Goal: Task Accomplishment & Management: Use online tool/utility

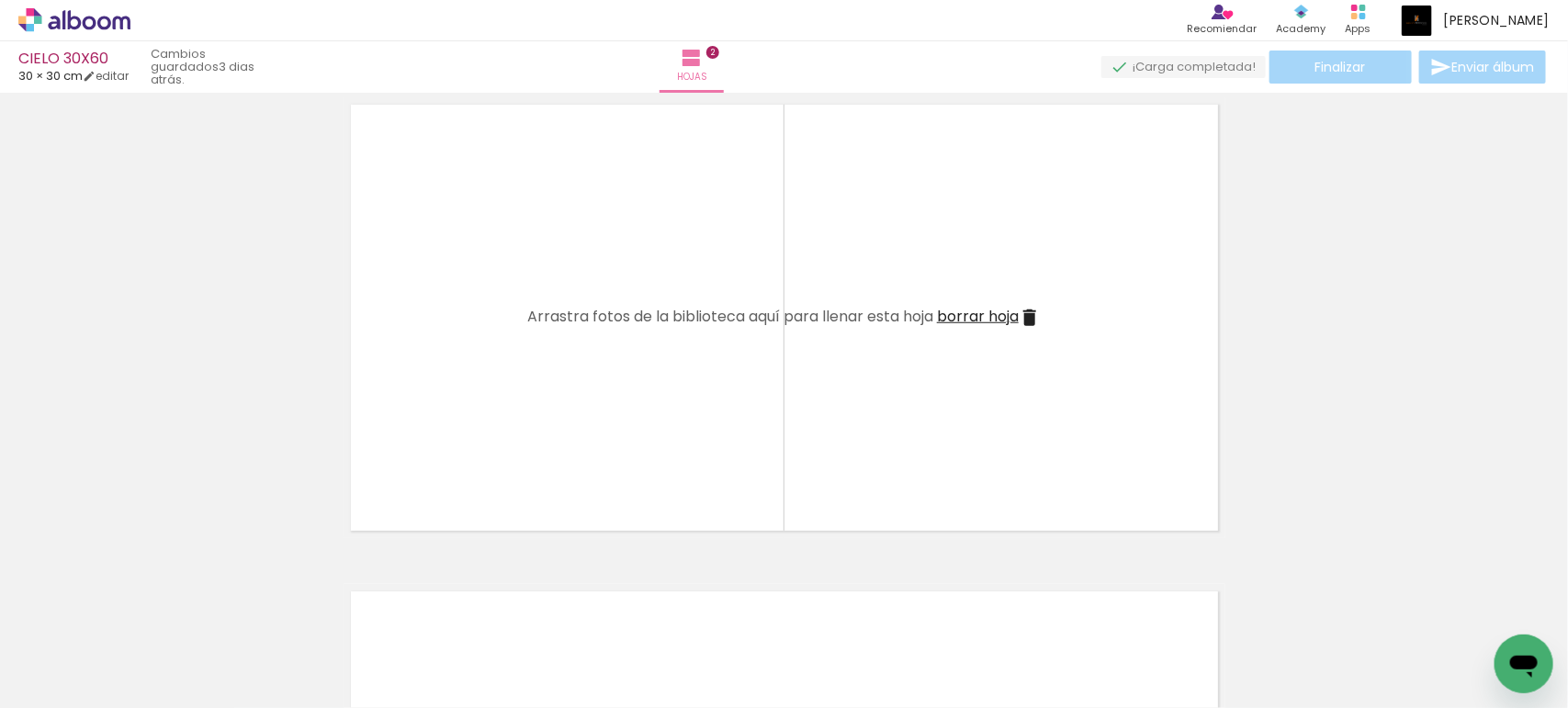
scroll to position [0, 2106]
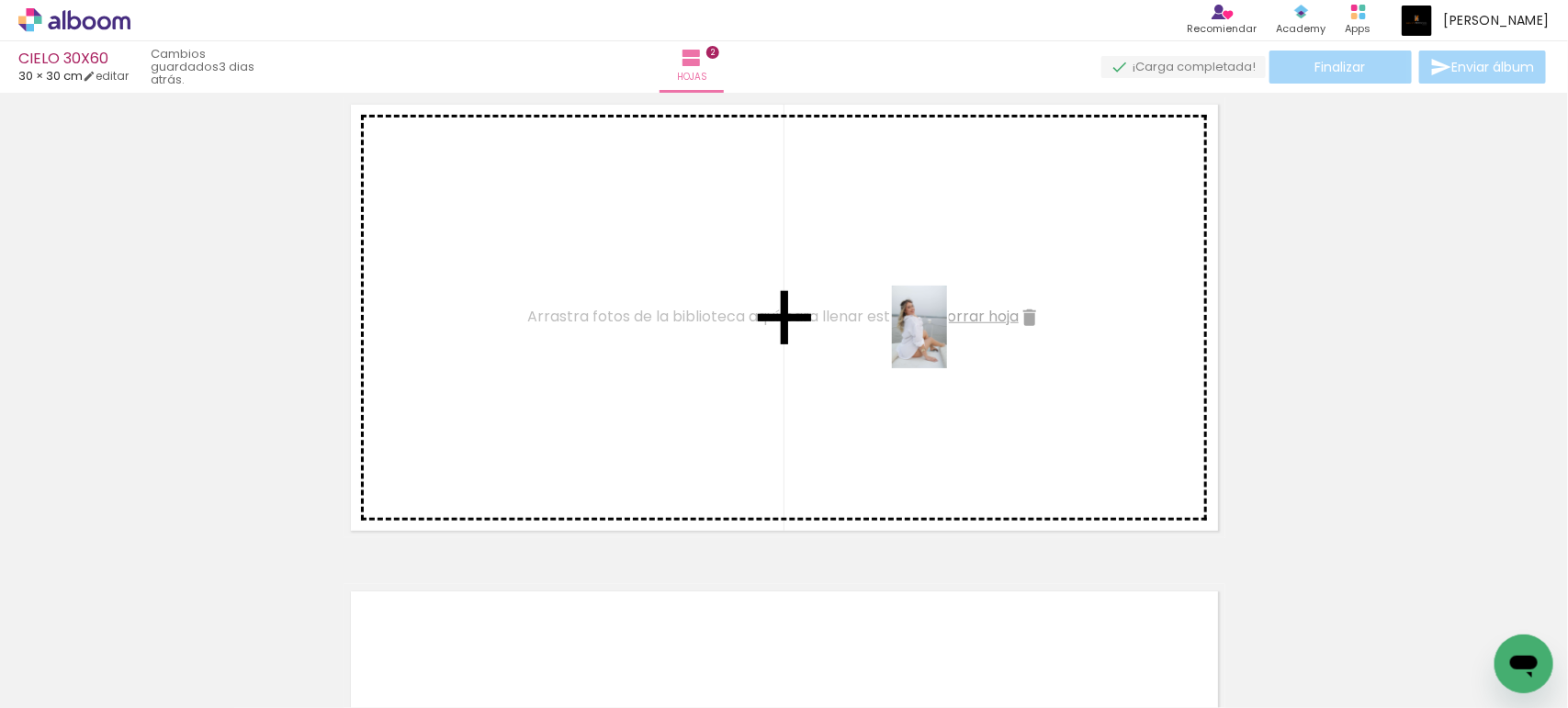
drag, startPoint x: 984, startPoint y: 654, endPoint x: 947, endPoint y: 341, distance: 315.2
click at [947, 341] on quentale-workspace at bounding box center [784, 354] width 1568 height 708
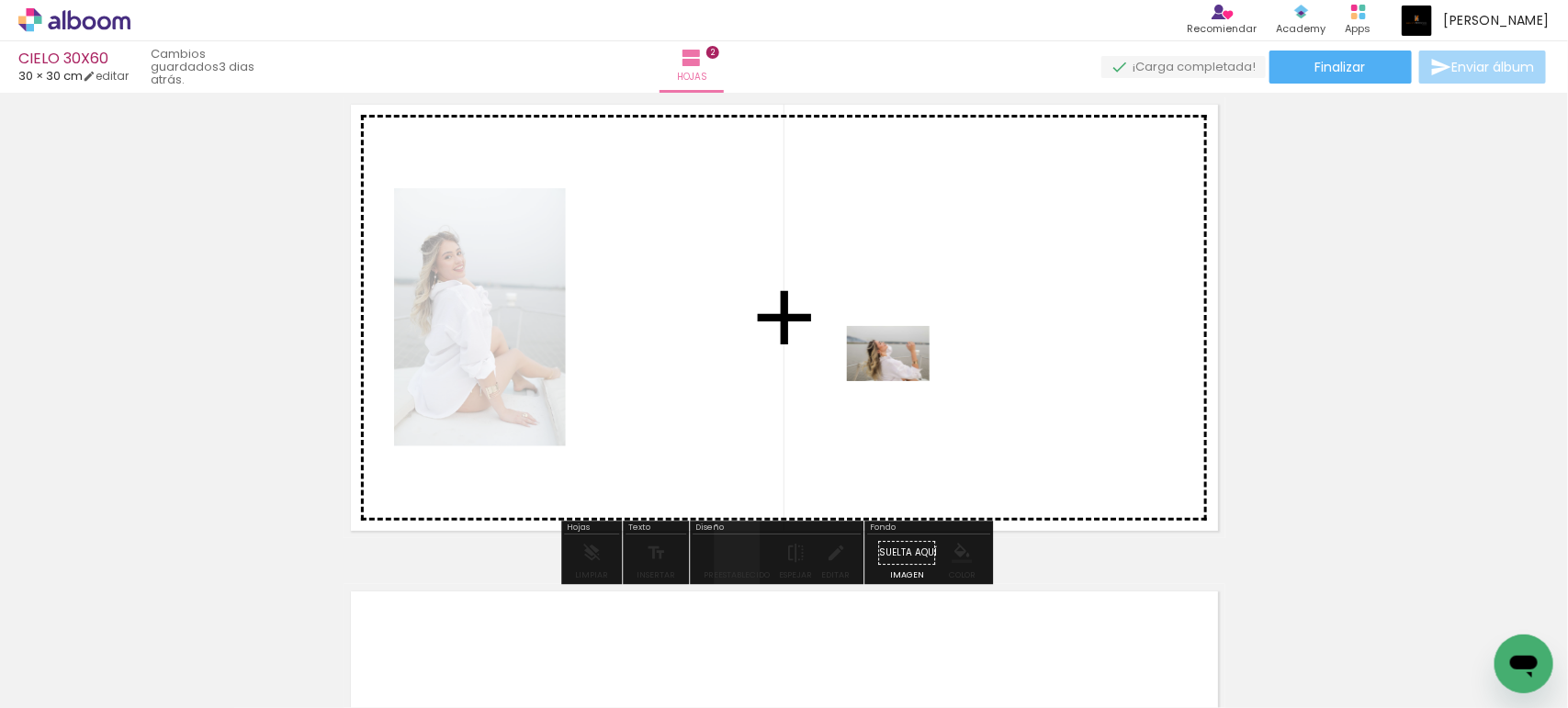
drag, startPoint x: 872, startPoint y: 672, endPoint x: 901, endPoint y: 377, distance: 296.4
click at [901, 377] on quentale-workspace at bounding box center [784, 354] width 1568 height 708
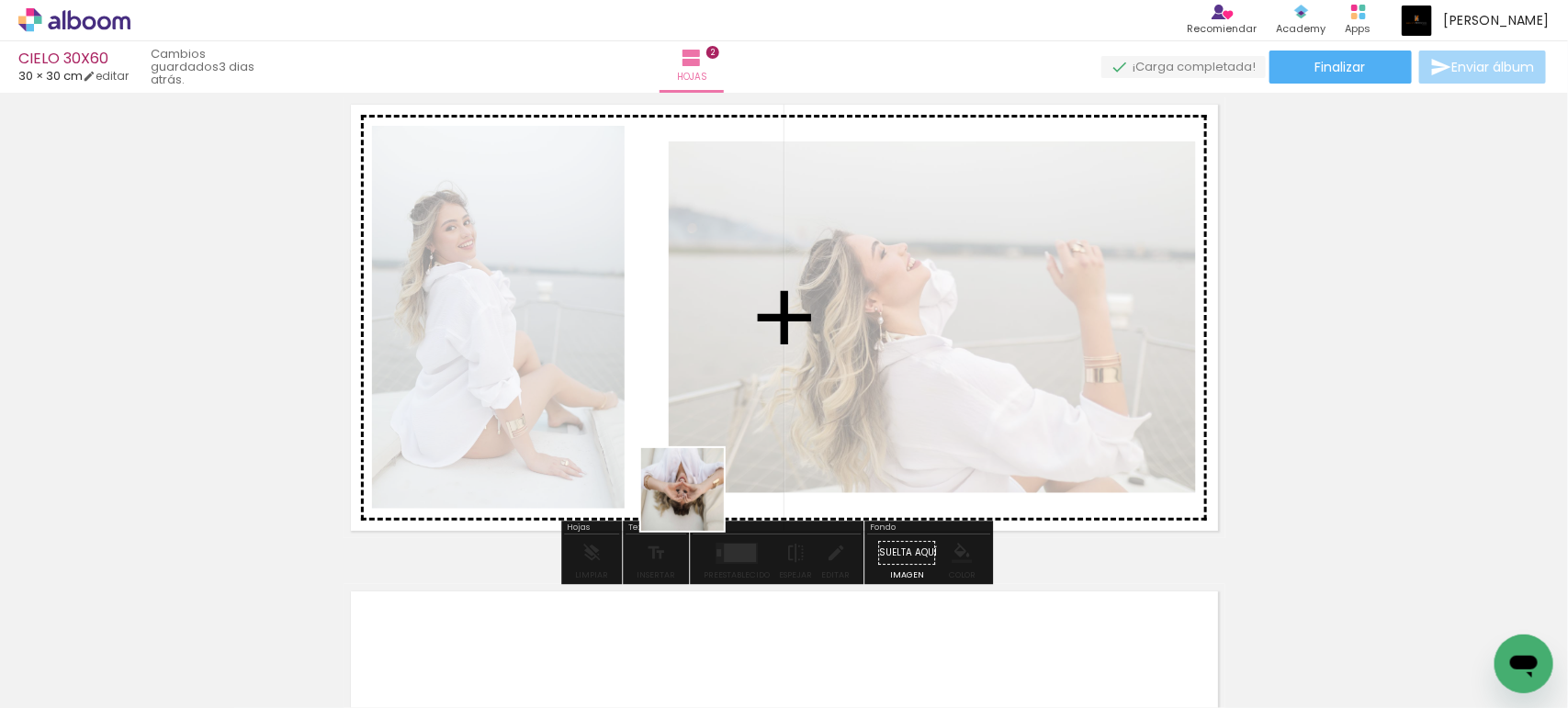
drag, startPoint x: 664, startPoint y: 669, endPoint x: 593, endPoint y: 690, distance: 74.0
click at [742, 384] on quentale-workspace at bounding box center [784, 354] width 1568 height 708
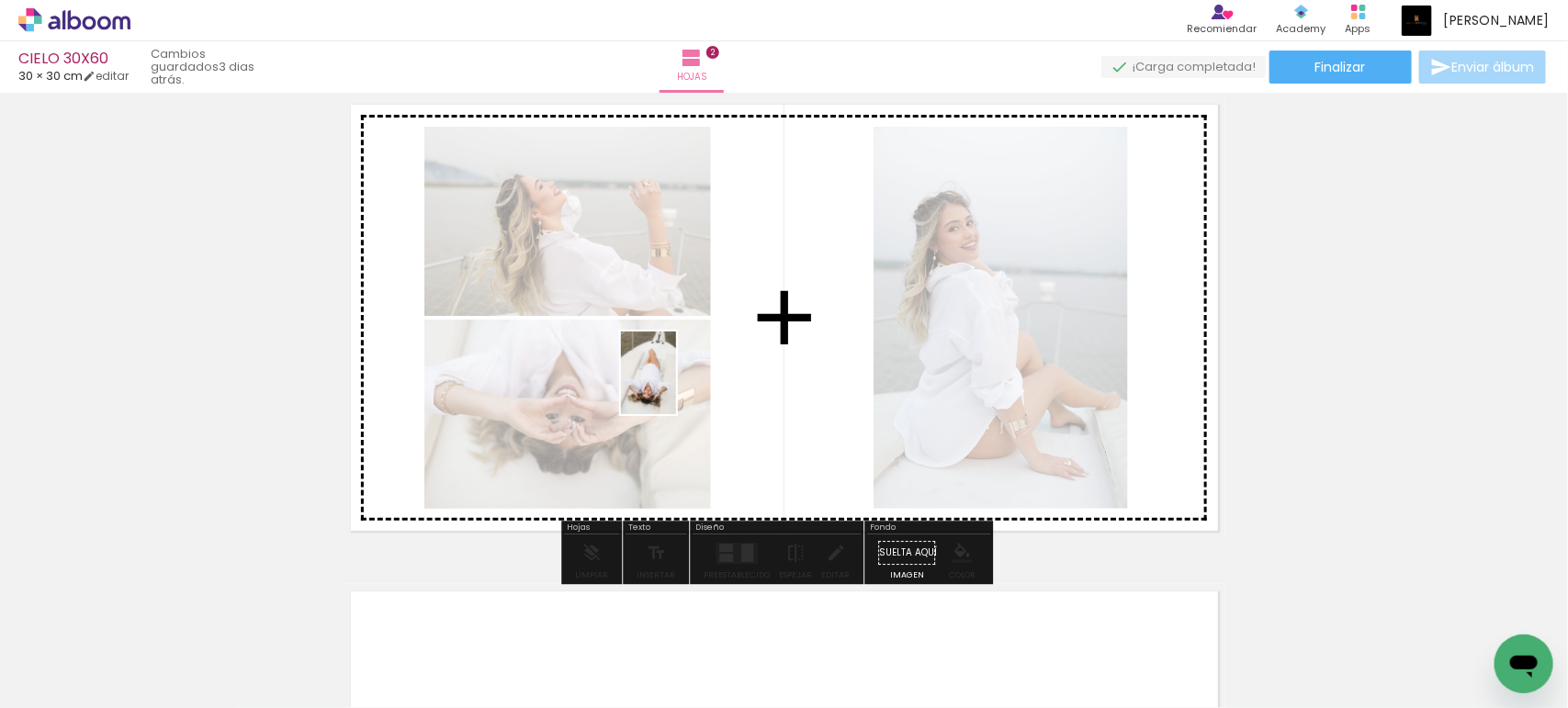
drag, startPoint x: 548, startPoint y: 680, endPoint x: 496, endPoint y: 611, distance: 86.4
click at [677, 383] on quentale-workspace at bounding box center [784, 354] width 1568 height 708
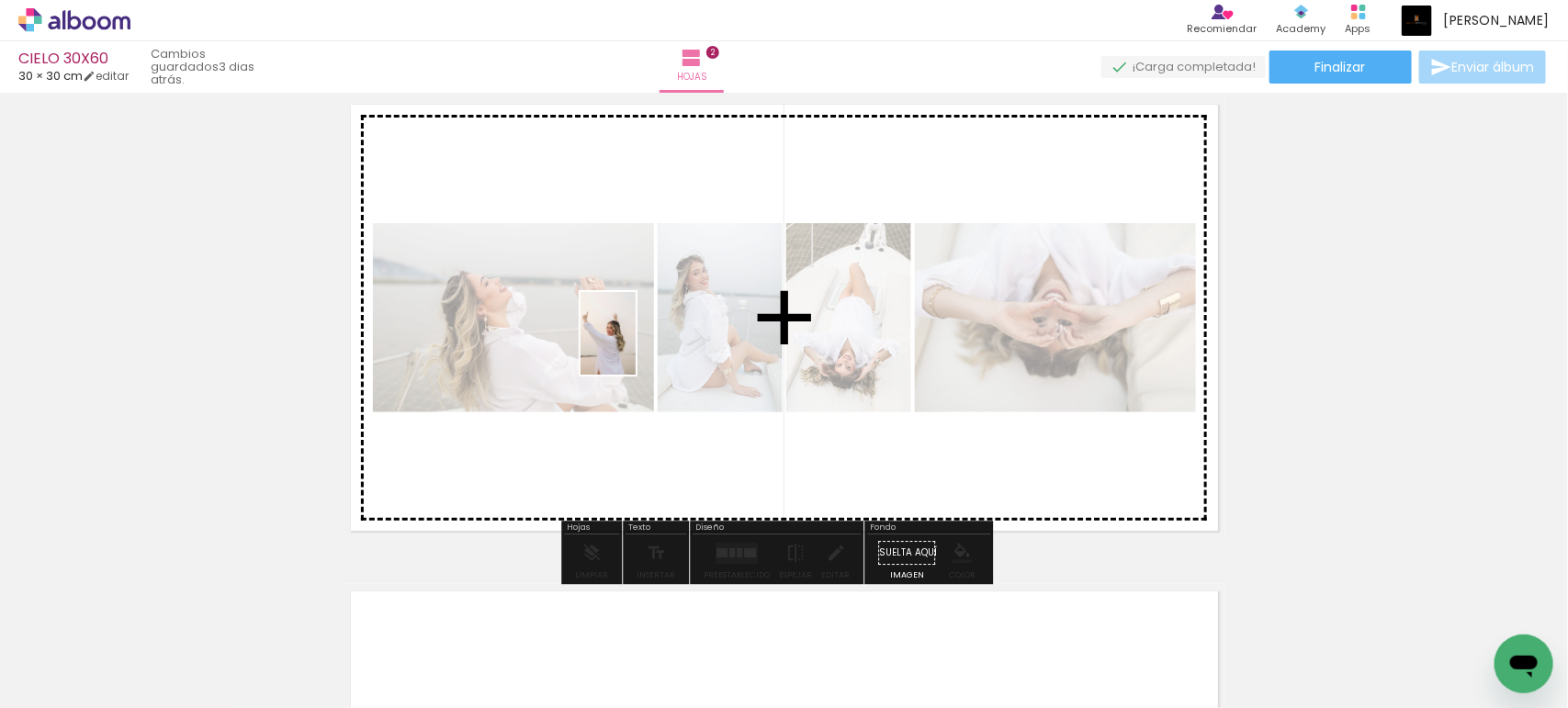
drag, startPoint x: 457, startPoint y: 655, endPoint x: 635, endPoint y: 347, distance: 355.7
click at [635, 347] on quentale-workspace at bounding box center [784, 354] width 1568 height 708
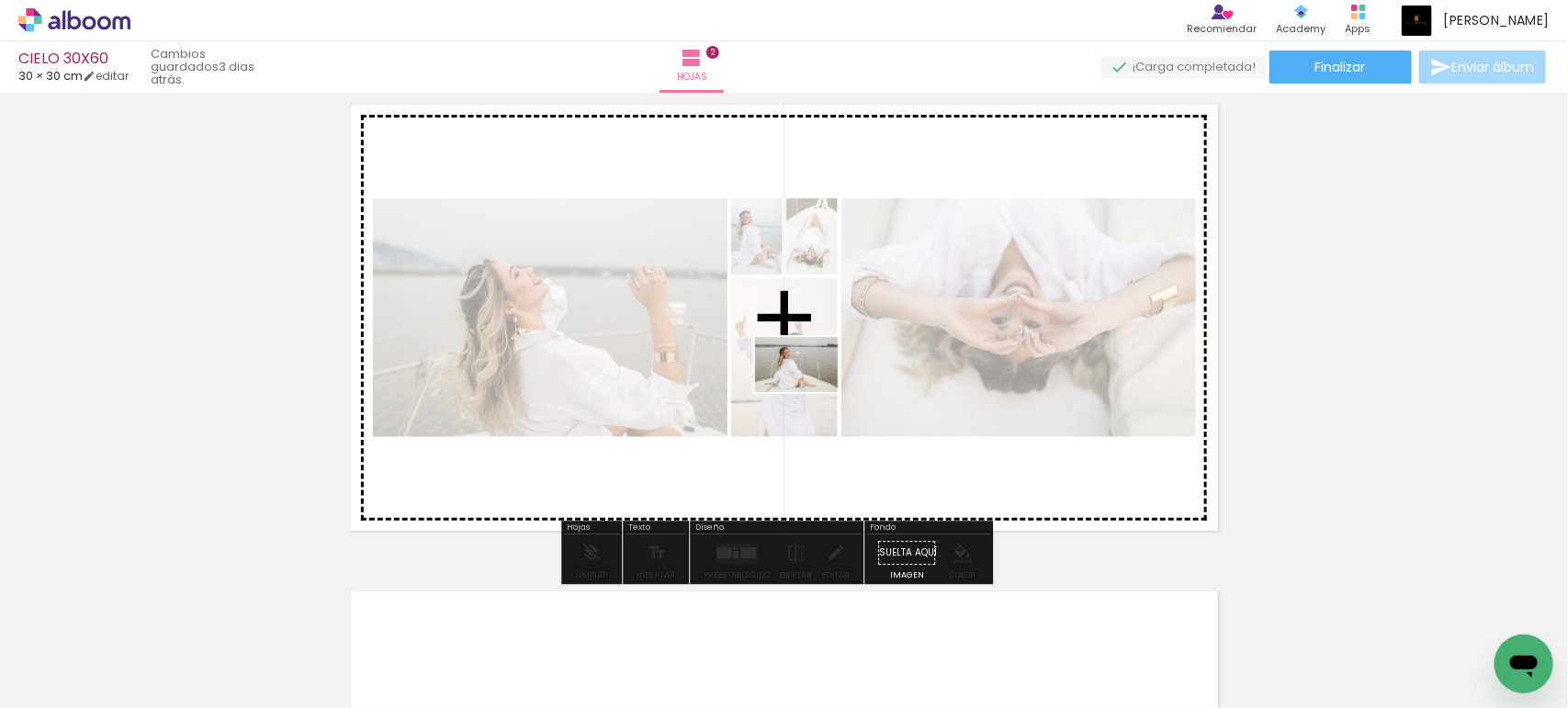
drag, startPoint x: 759, startPoint y: 677, endPoint x: 813, endPoint y: 384, distance: 297.9
click at [813, 384] on quentale-workspace at bounding box center [784, 354] width 1568 height 708
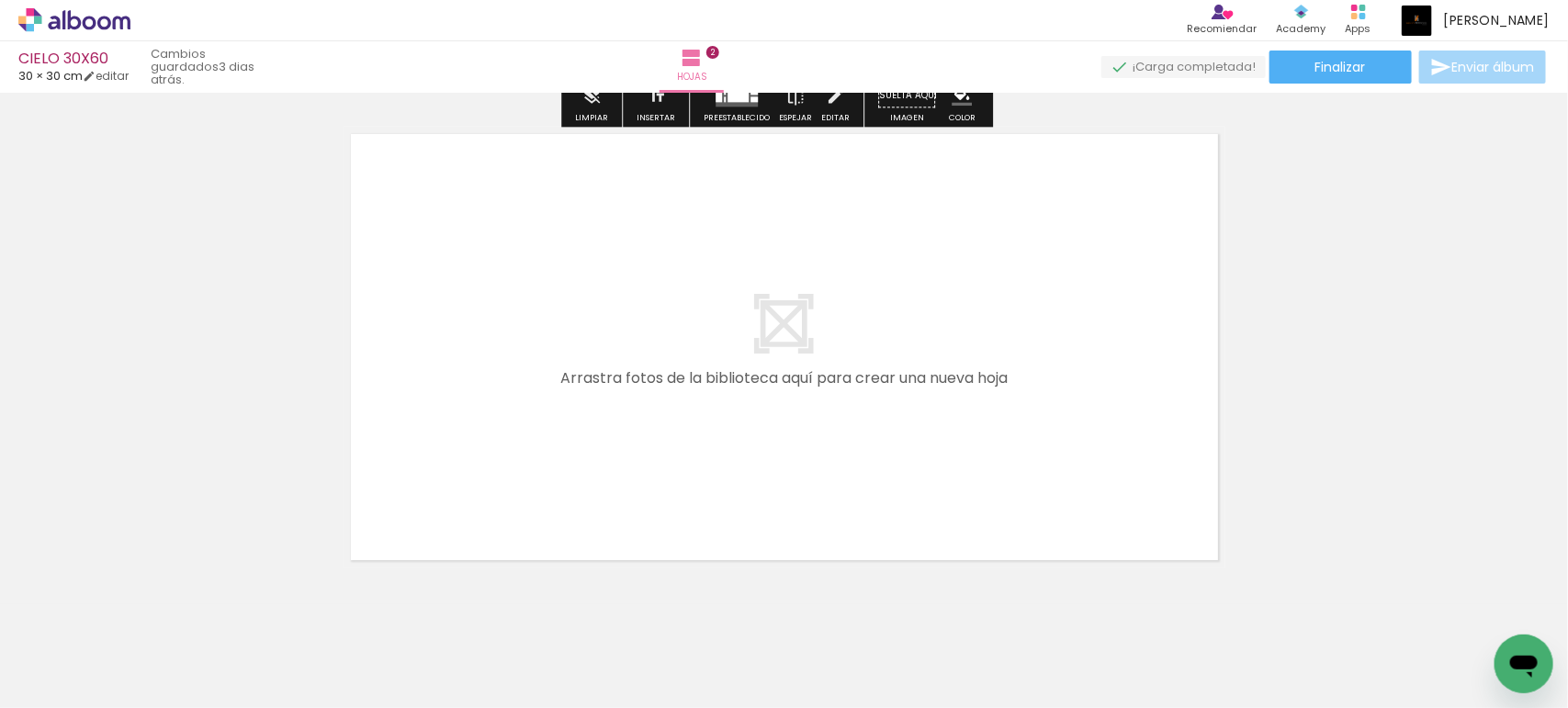
scroll to position [995, 0]
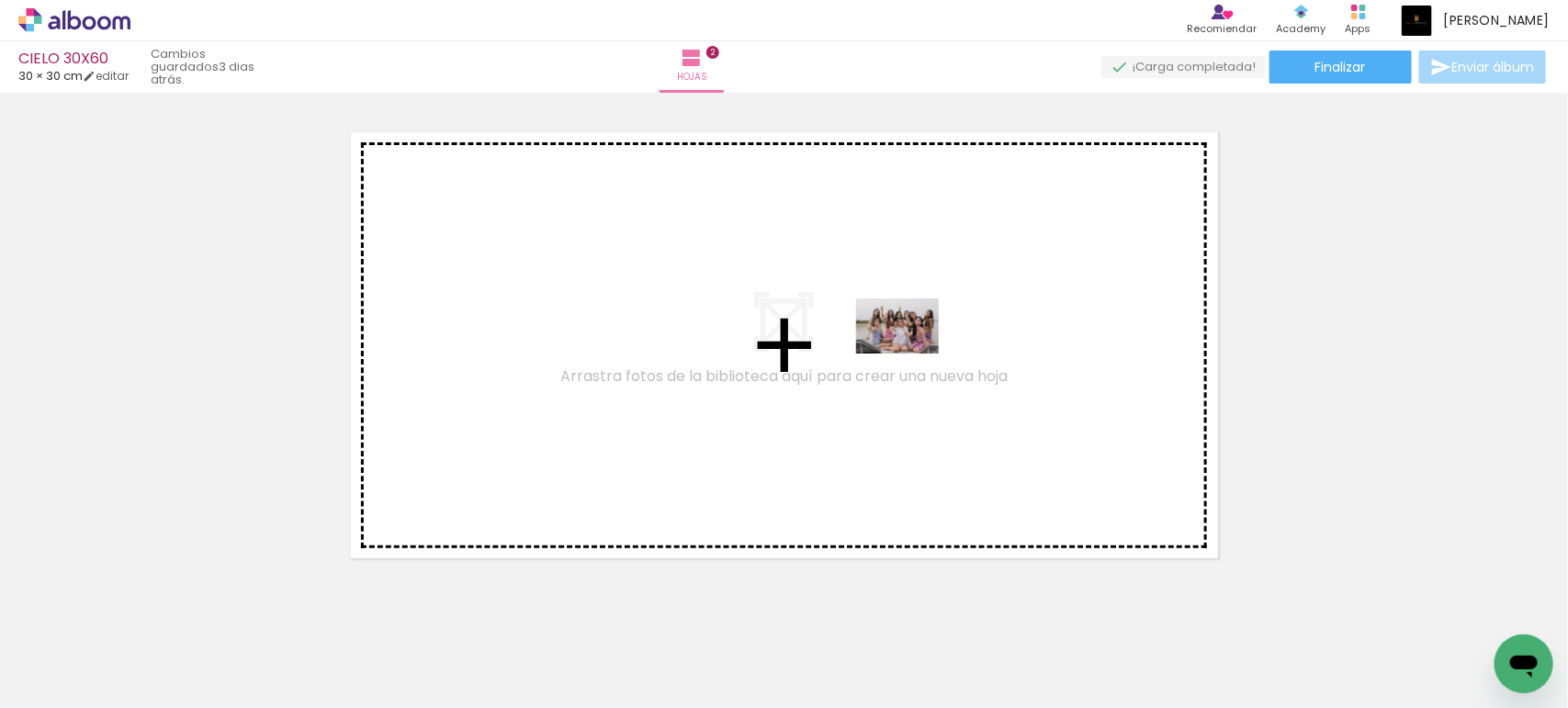
drag, startPoint x: 1043, startPoint y: 619, endPoint x: 911, endPoint y: 354, distance: 296.1
click at [911, 354] on quentale-workspace at bounding box center [784, 354] width 1568 height 708
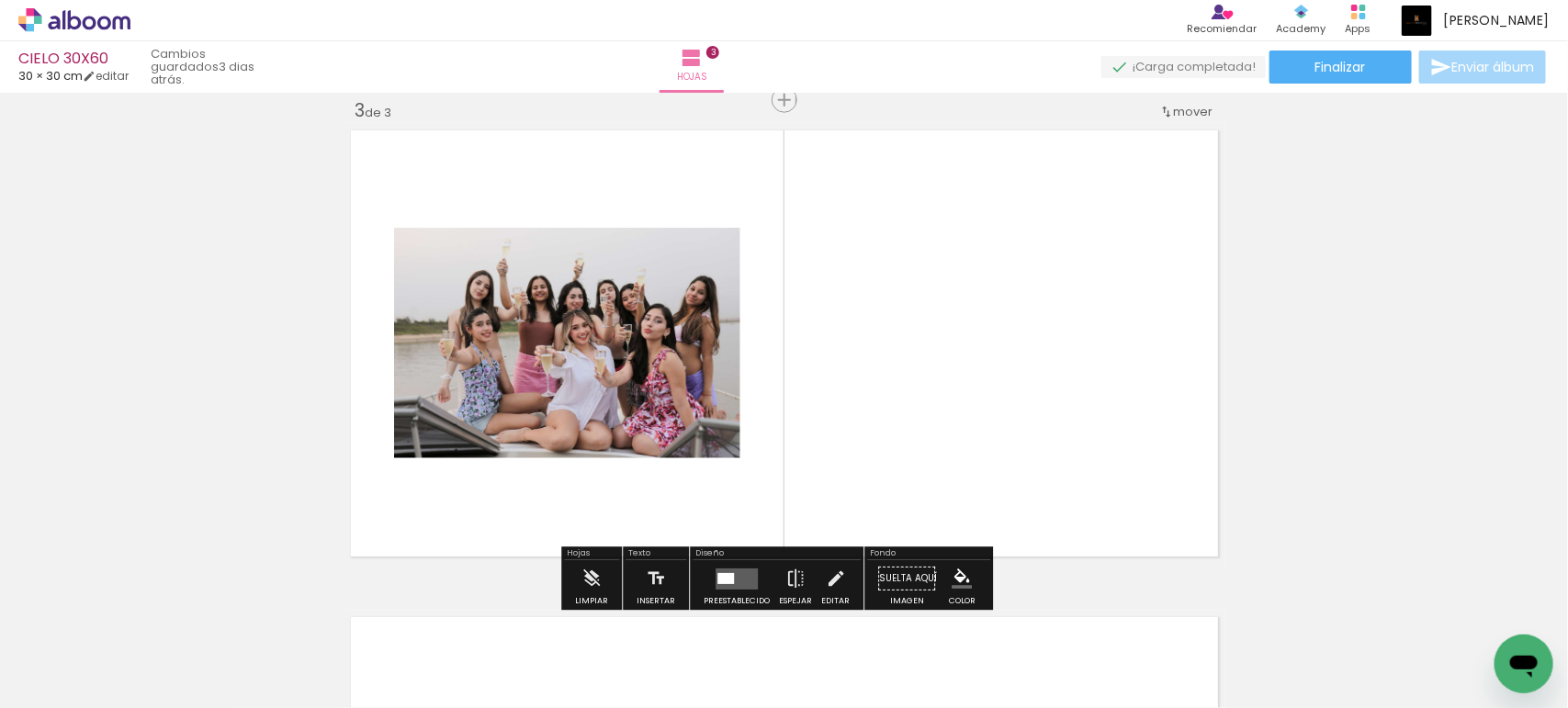
scroll to position [997, 0]
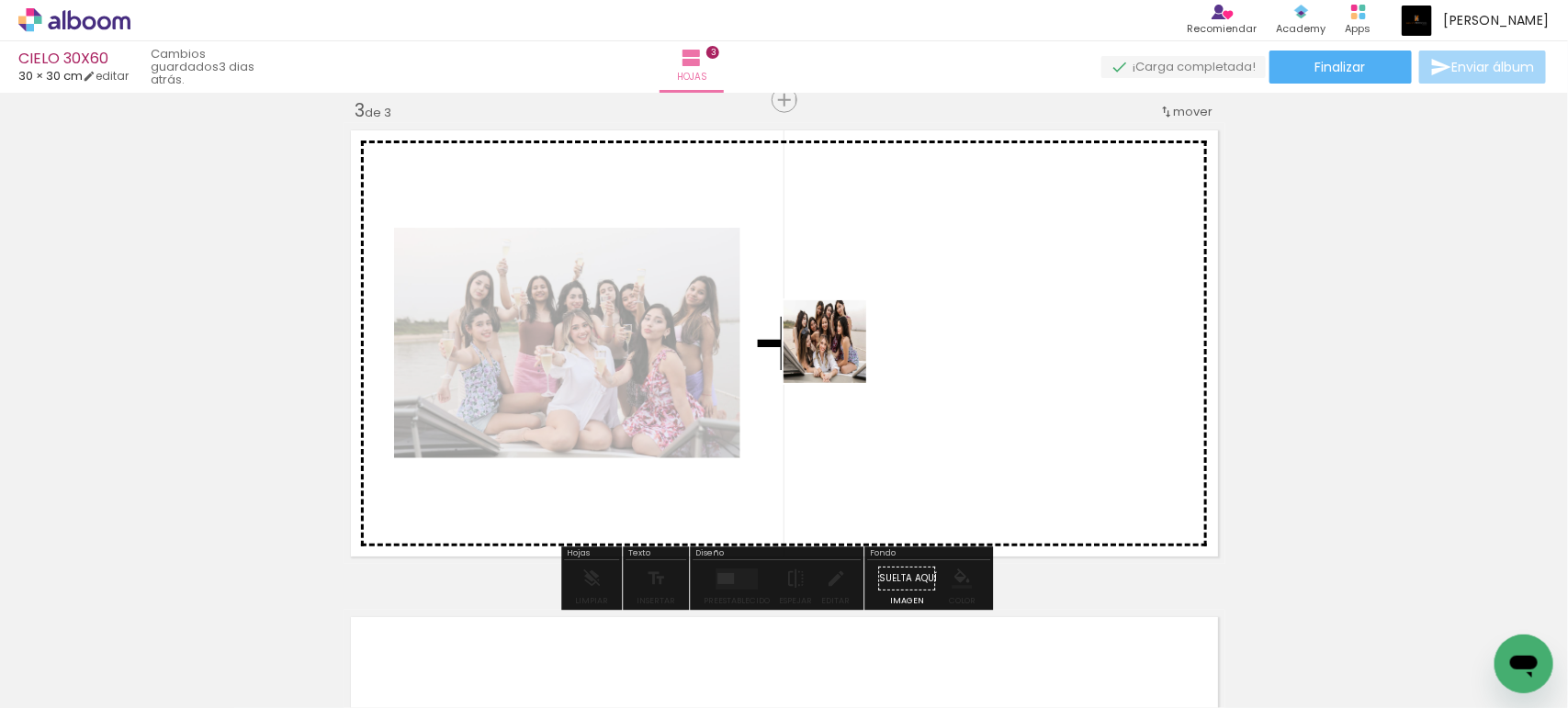
drag, startPoint x: 349, startPoint y: 663, endPoint x: 839, endPoint y: 356, distance: 578.2
click at [839, 356] on quentale-workspace at bounding box center [784, 354] width 1568 height 708
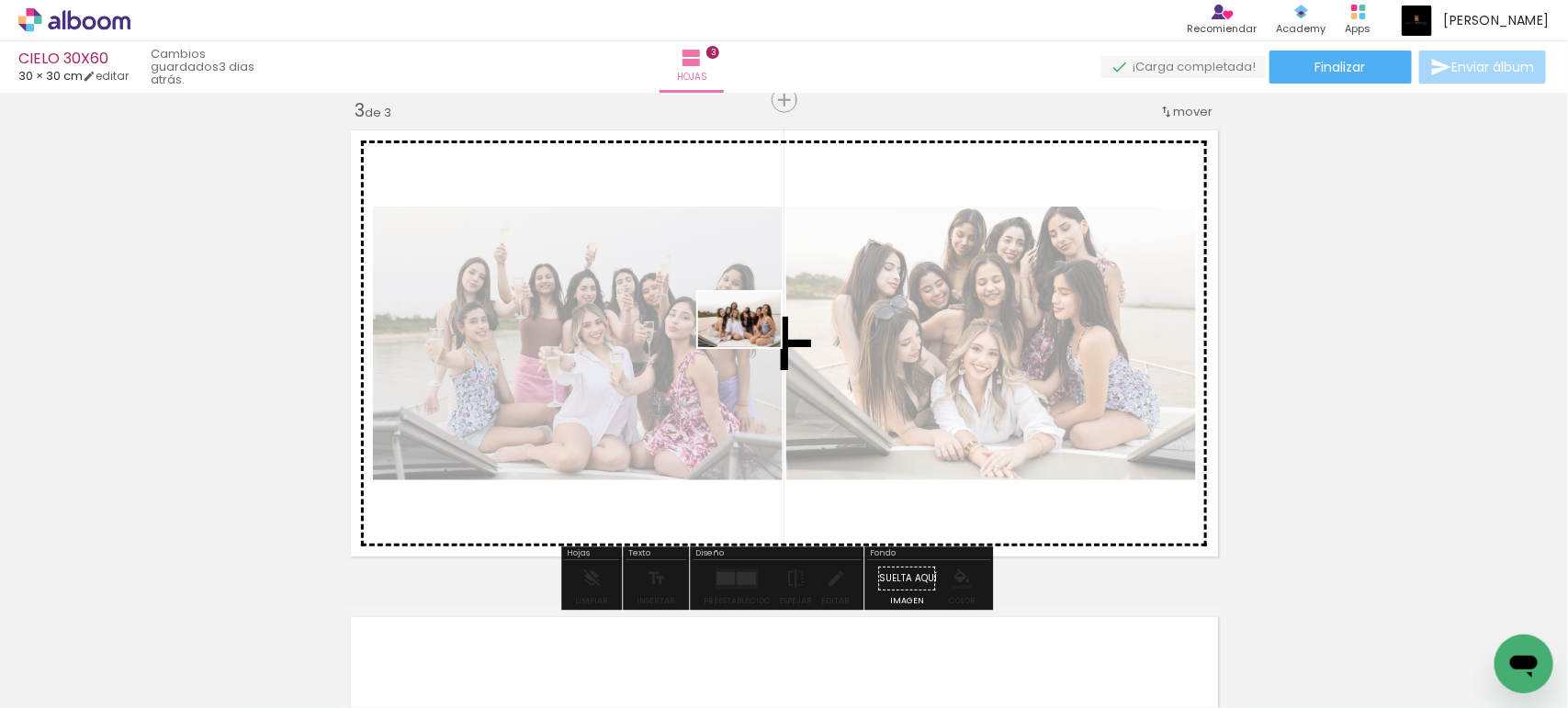
drag, startPoint x: 245, startPoint y: 657, endPoint x: 753, endPoint y: 347, distance: 595.1
click at [753, 347] on quentale-workspace at bounding box center [784, 354] width 1568 height 708
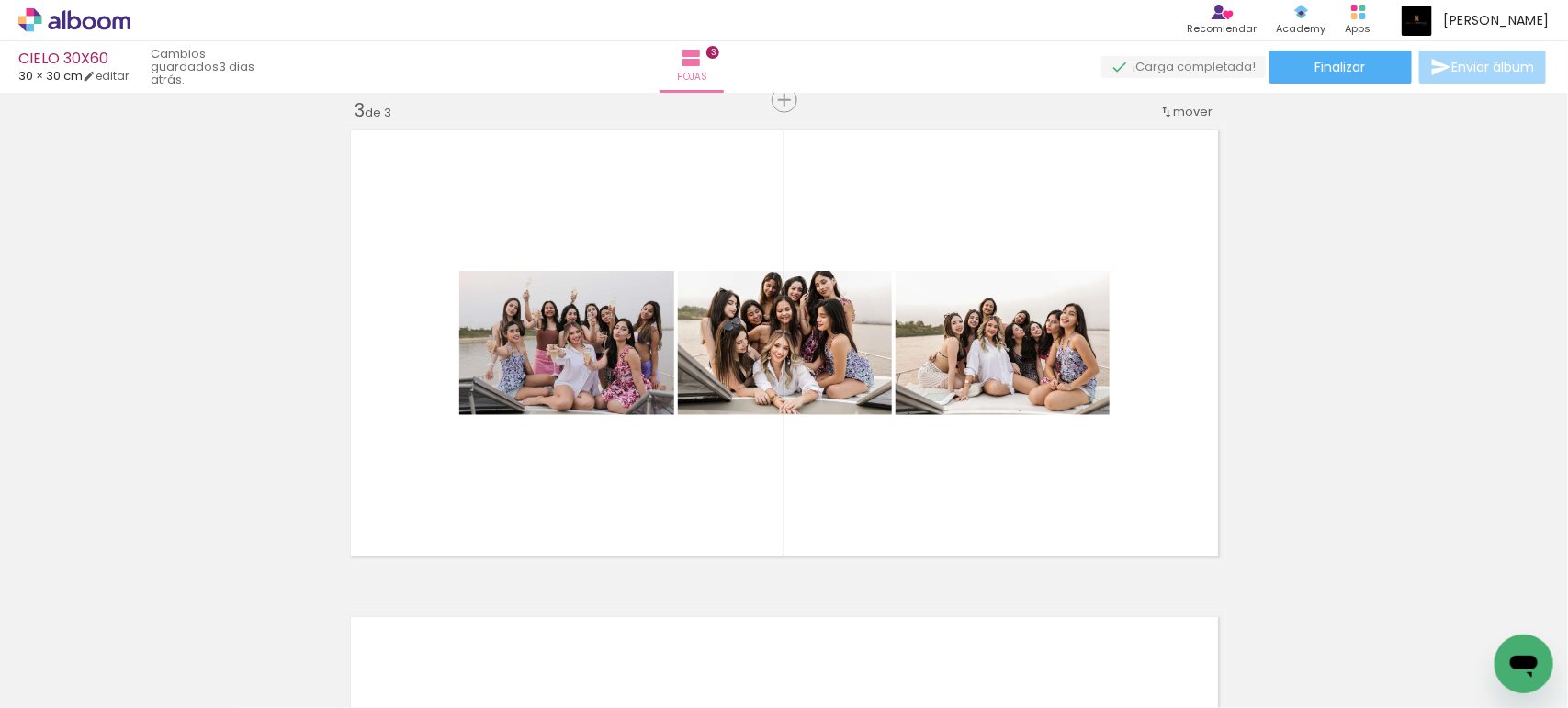
scroll to position [0, 1440]
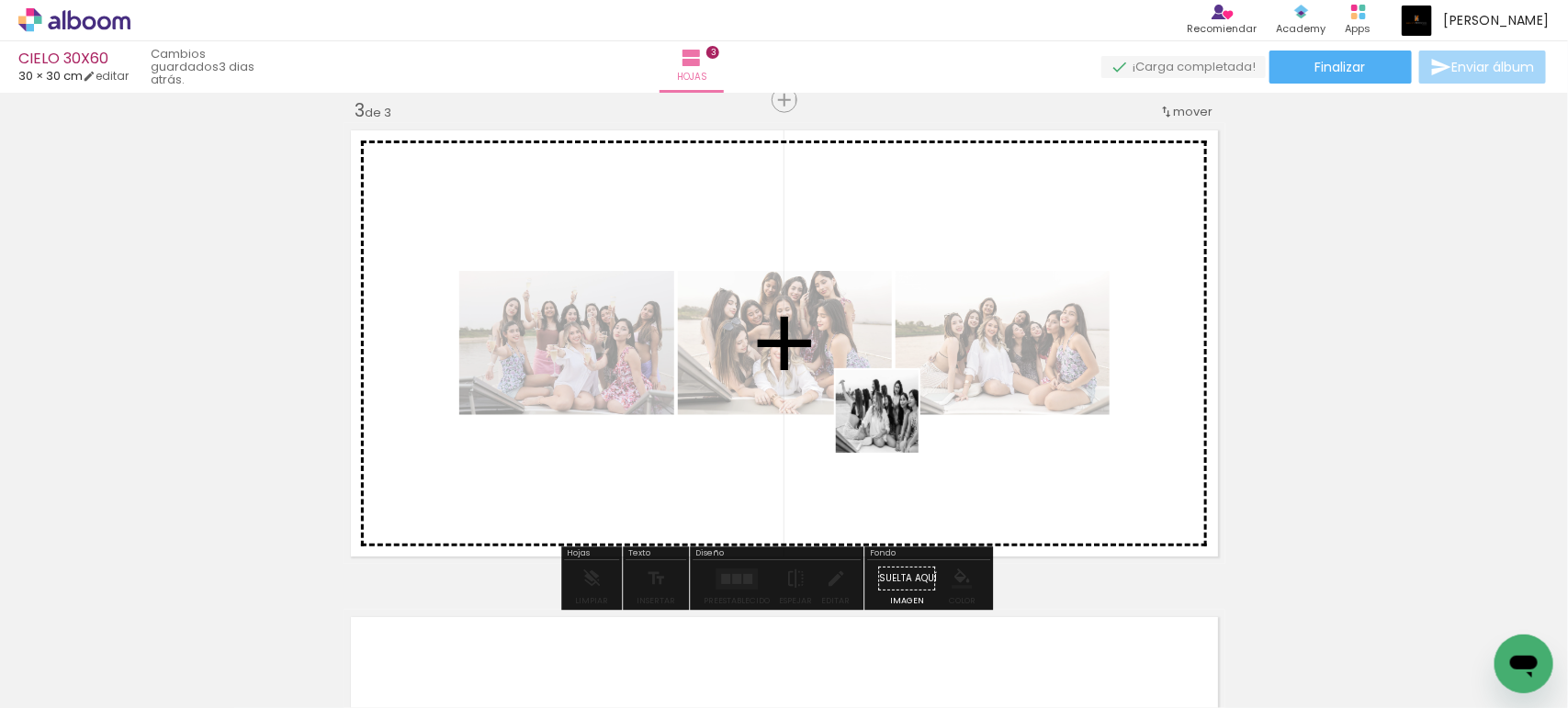
drag, startPoint x: 819, startPoint y: 658, endPoint x: 904, endPoint y: 314, distance: 354.3
click at [905, 313] on quentale-workspace at bounding box center [784, 354] width 1568 height 708
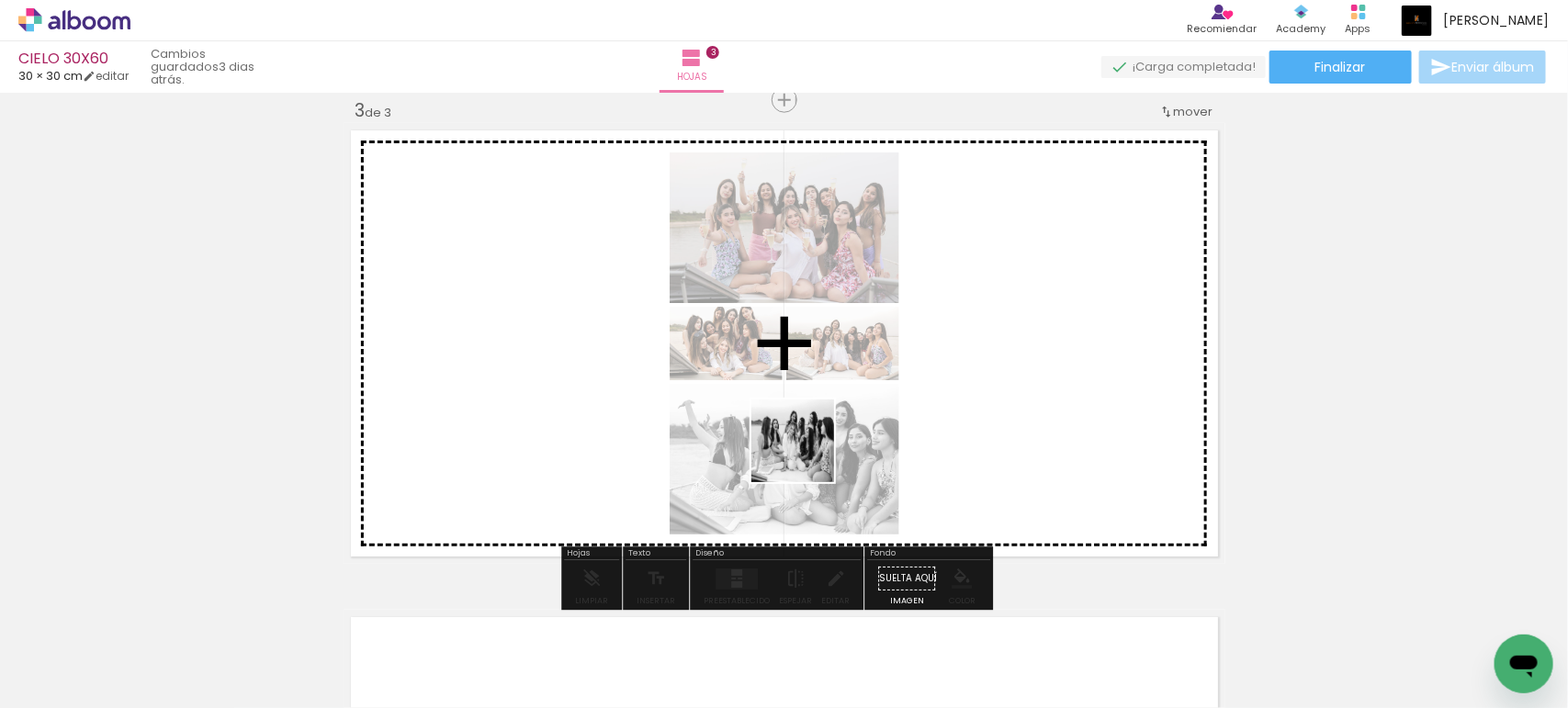
drag, startPoint x: 719, startPoint y: 654, endPoint x: 815, endPoint y: 497, distance: 184.0
click at [823, 423] on quentale-workspace at bounding box center [784, 354] width 1568 height 708
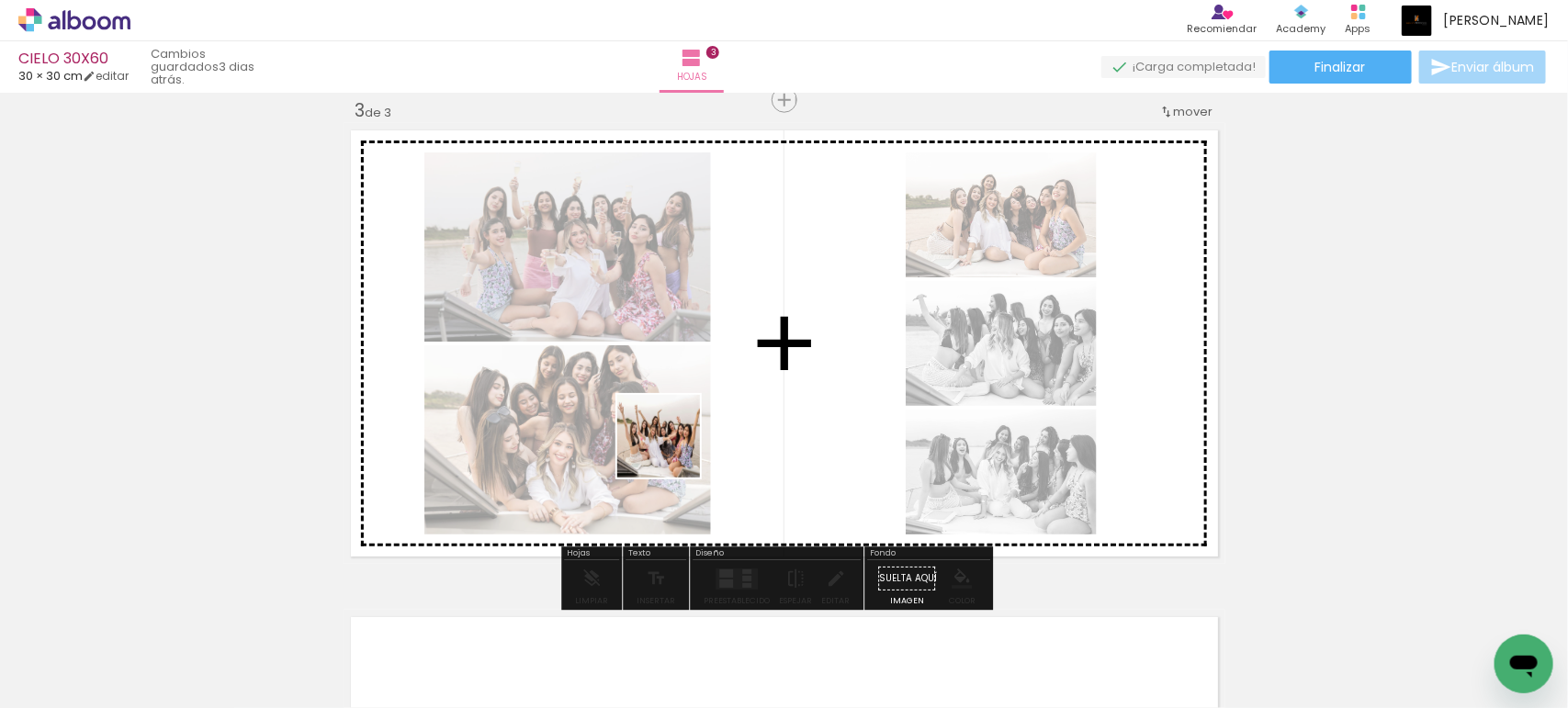
drag, startPoint x: 603, startPoint y: 650, endPoint x: 675, endPoint y: 446, distance: 216.3
click at [675, 446] on quentale-workspace at bounding box center [784, 354] width 1568 height 708
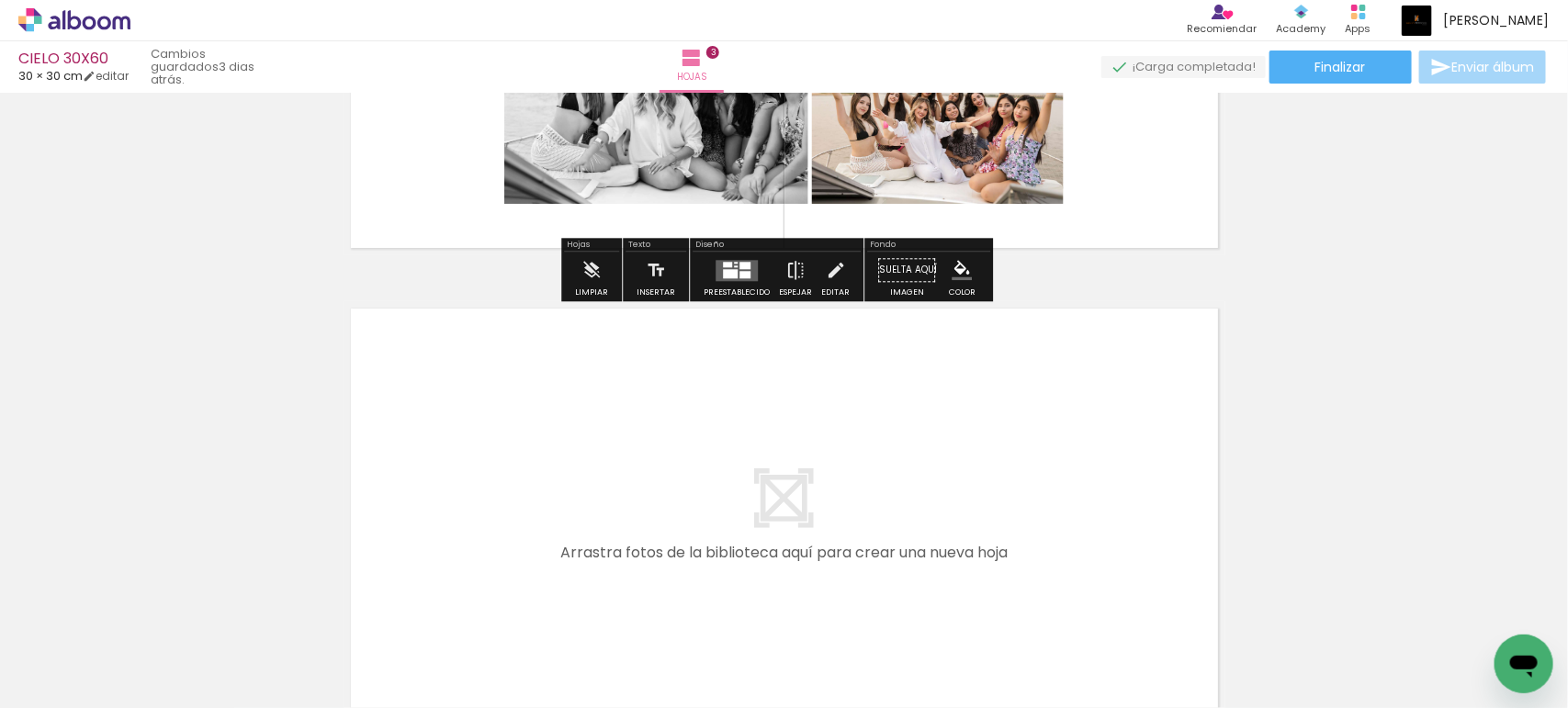
scroll to position [1379, 0]
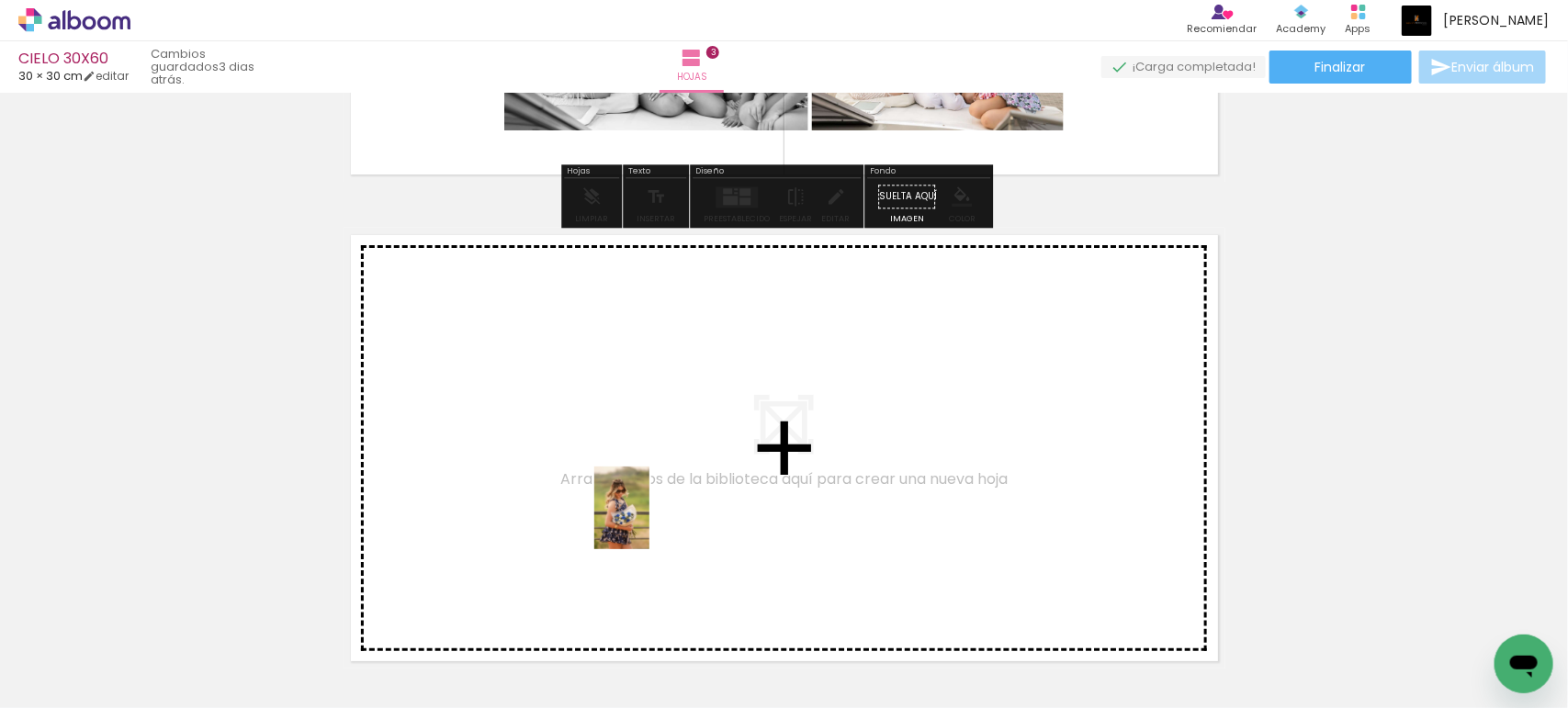
drag, startPoint x: 584, startPoint y: 672, endPoint x: 664, endPoint y: 461, distance: 225.7
click at [664, 461] on quentale-workspace at bounding box center [784, 354] width 1568 height 708
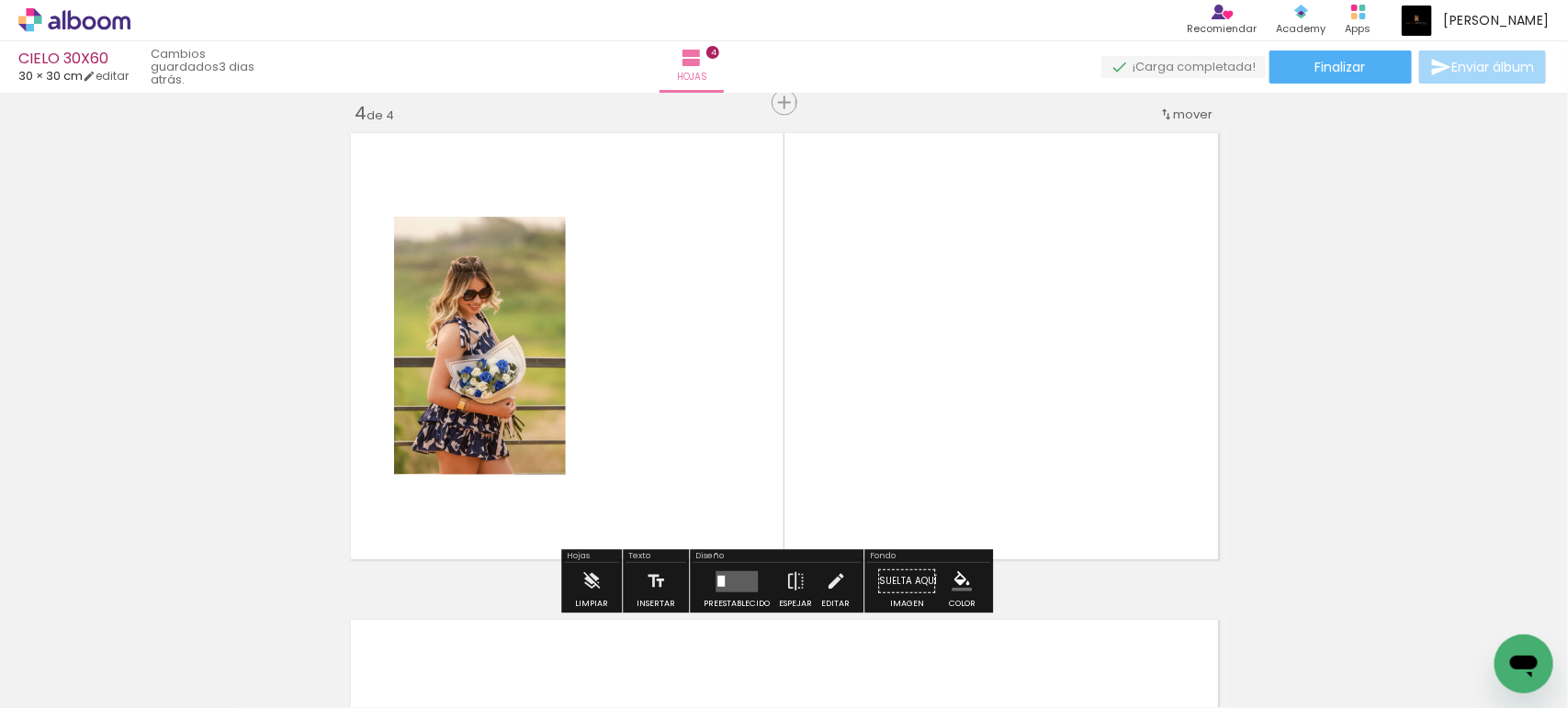
scroll to position [1484, 0]
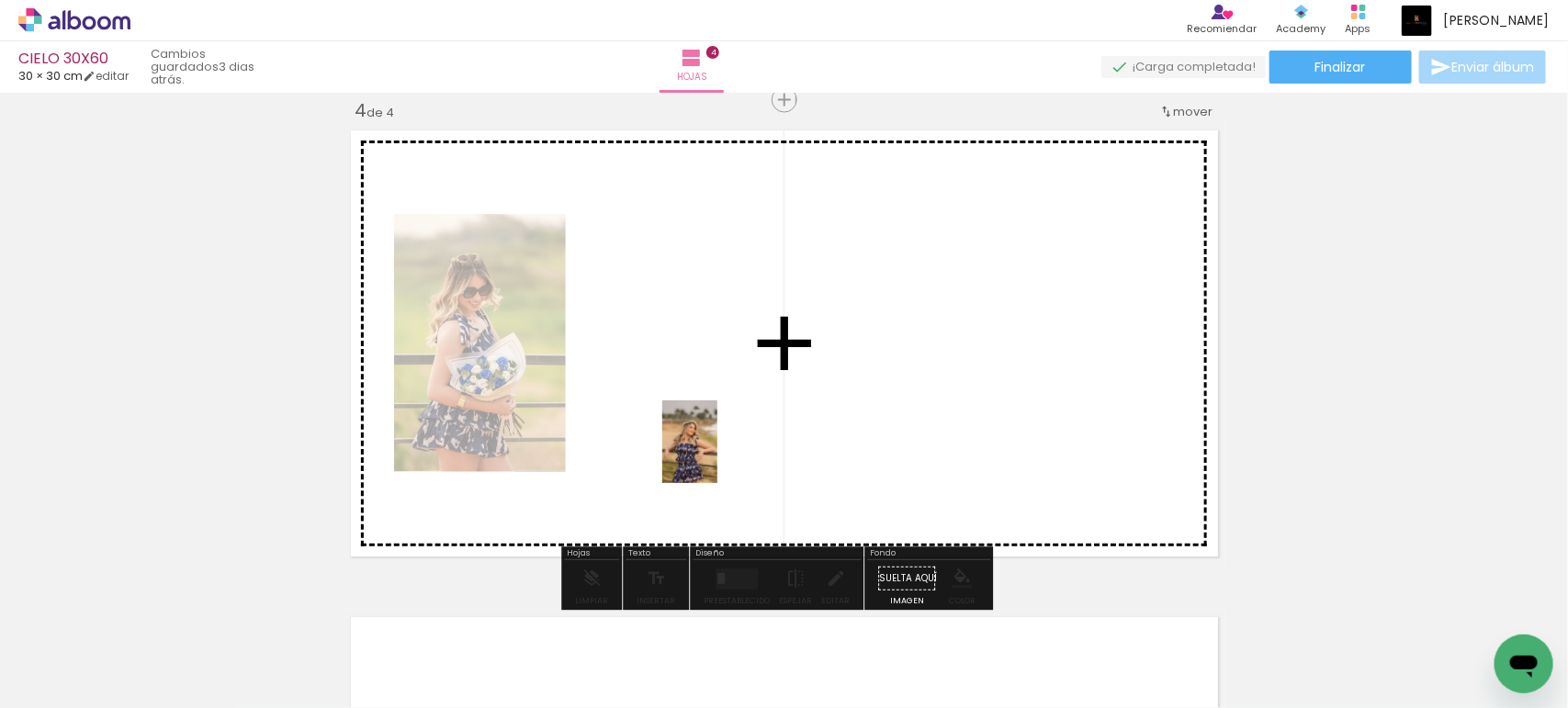
drag, startPoint x: 679, startPoint y: 673, endPoint x: 719, endPoint y: 425, distance: 251.2
click at [719, 425] on quentale-workspace at bounding box center [784, 354] width 1568 height 708
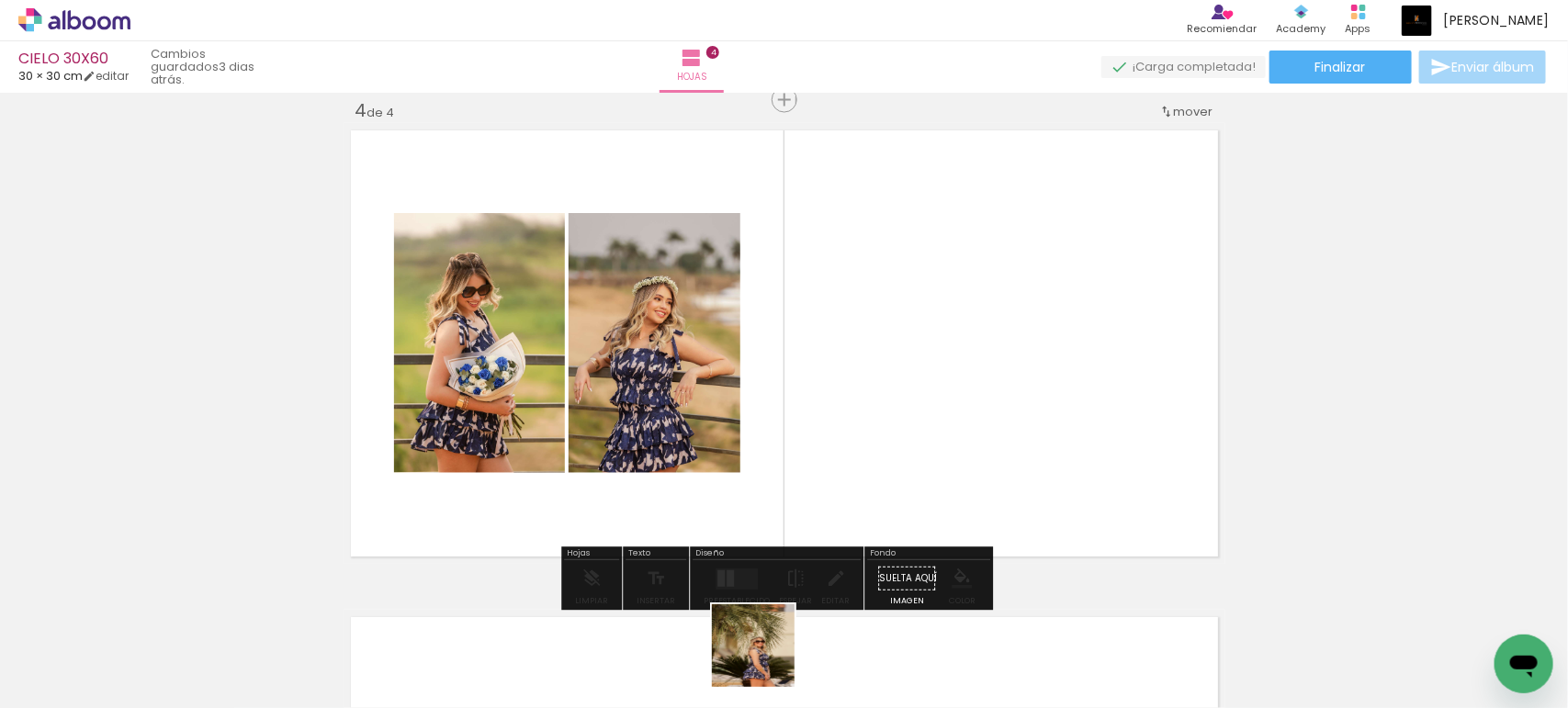
drag, startPoint x: 767, startPoint y: 671, endPoint x: 855, endPoint y: 377, distance: 306.9
click at [816, 484] on quentale-workspace at bounding box center [784, 354] width 1568 height 708
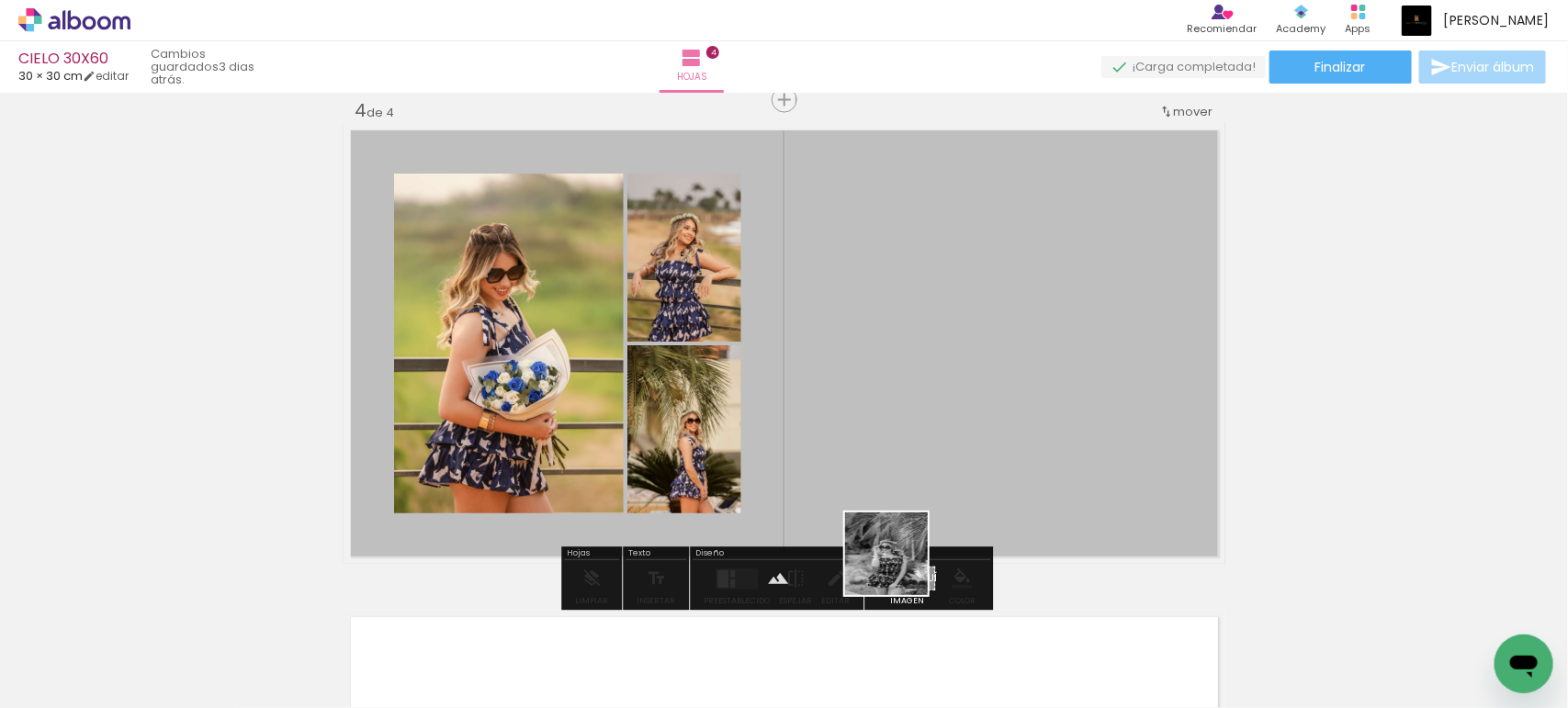
drag, startPoint x: 888, startPoint y: 654, endPoint x: 1058, endPoint y: 660, distance: 170.1
click at [946, 414] on quentale-workspace at bounding box center [784, 354] width 1568 height 708
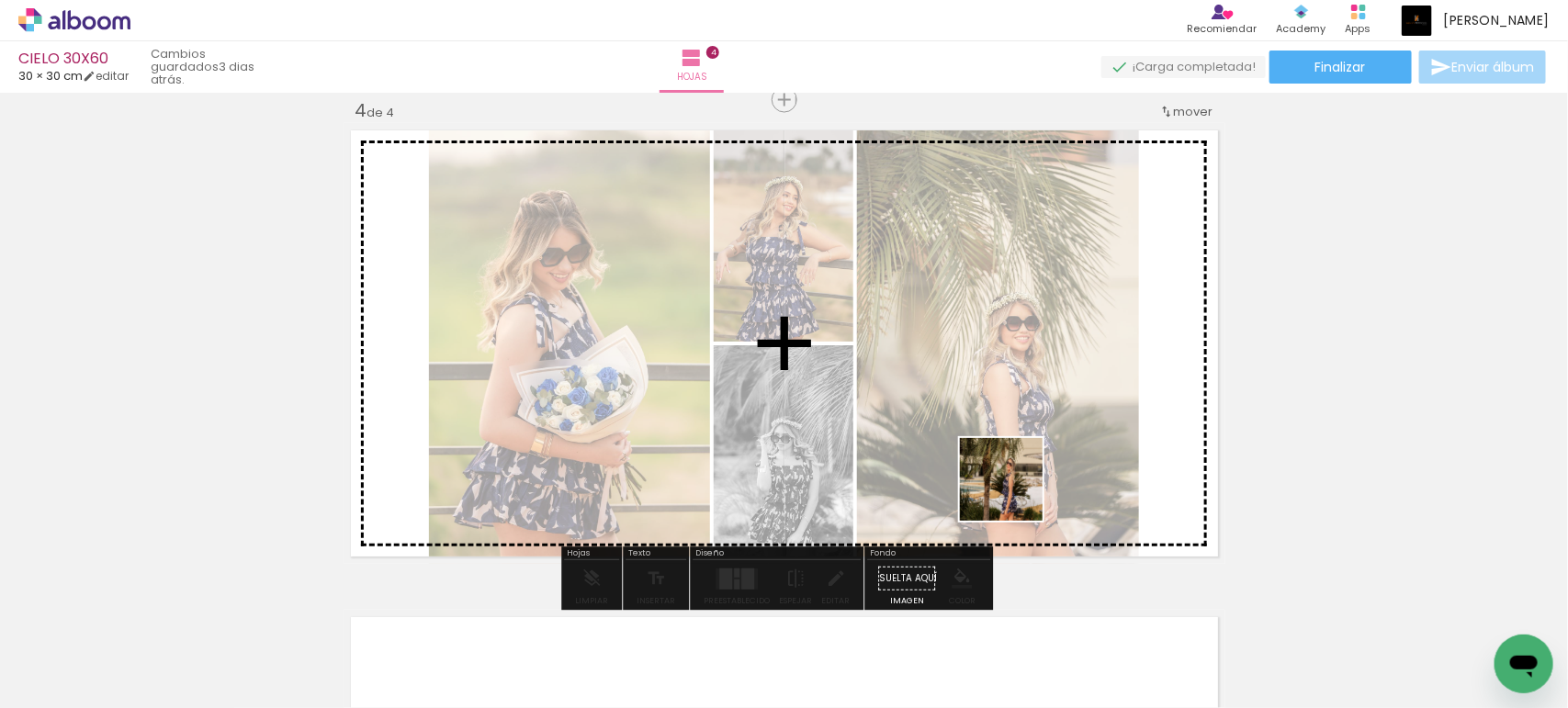
drag, startPoint x: 1002, startPoint y: 667, endPoint x: 1153, endPoint y: 613, distance: 160.4
click at [1016, 438] on quentale-workspace at bounding box center [784, 354] width 1568 height 708
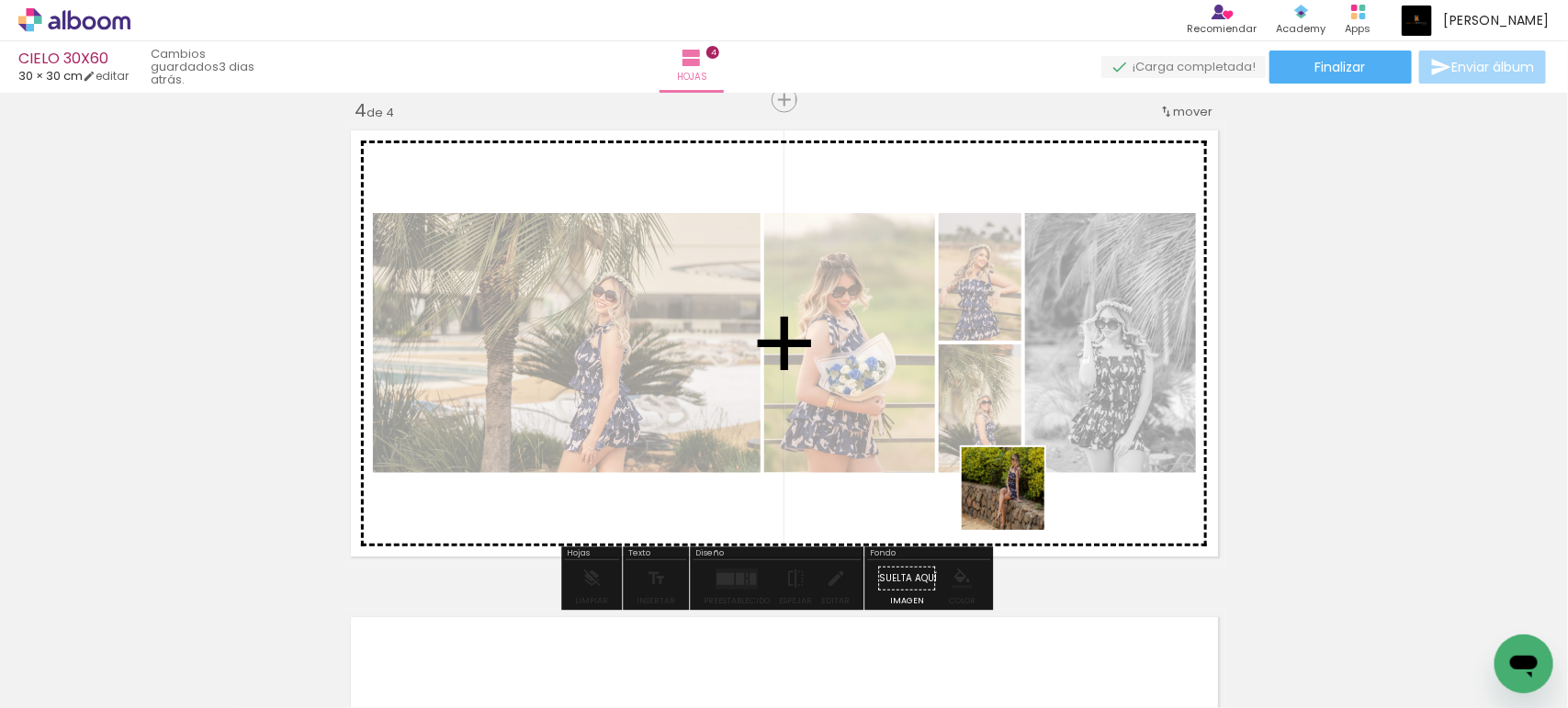
drag, startPoint x: 1098, startPoint y: 654, endPoint x: 934, endPoint y: 439, distance: 270.4
click at [934, 439] on quentale-workspace at bounding box center [784, 354] width 1568 height 708
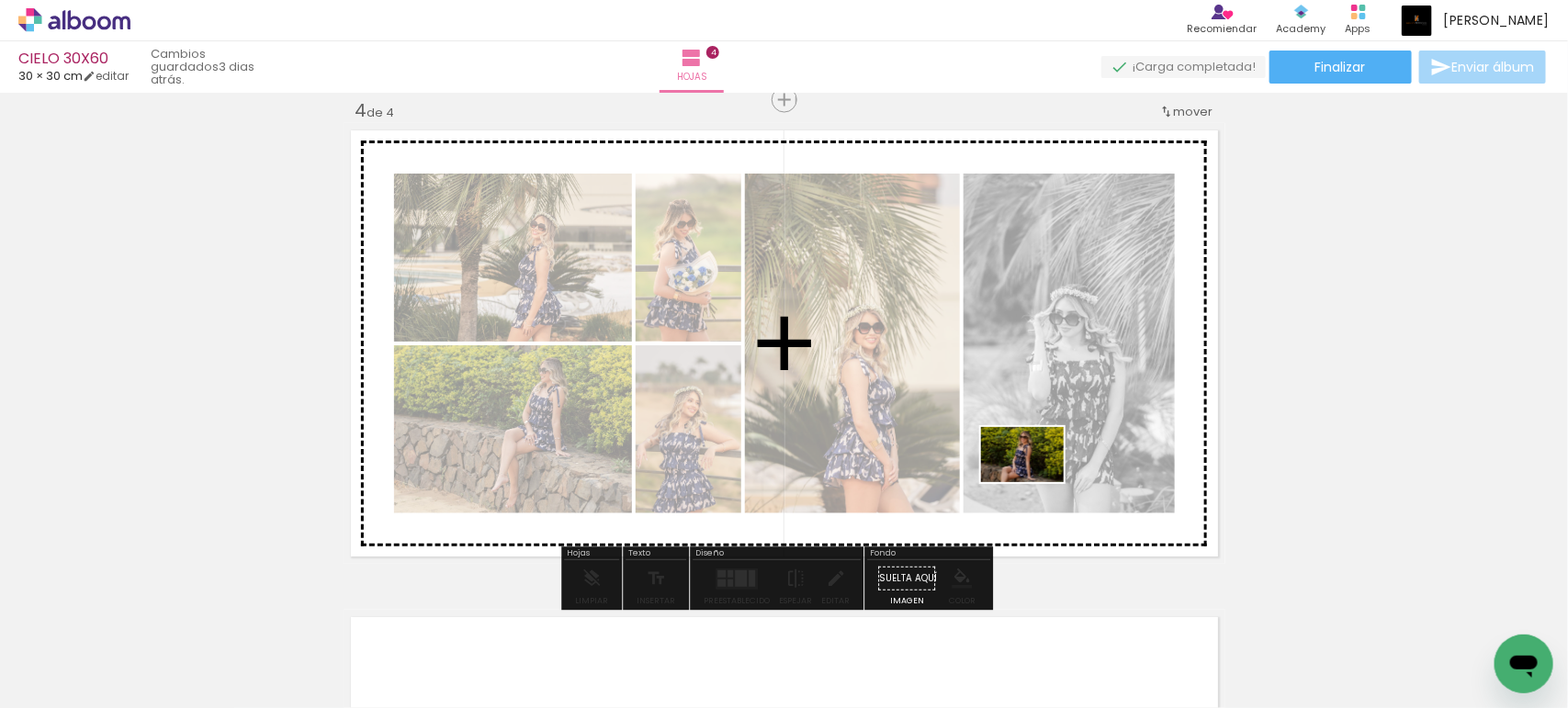
drag, startPoint x: 1180, startPoint y: 648, endPoint x: 1008, endPoint y: 707, distance: 181.8
click at [961, 423] on quentale-workspace at bounding box center [784, 354] width 1568 height 708
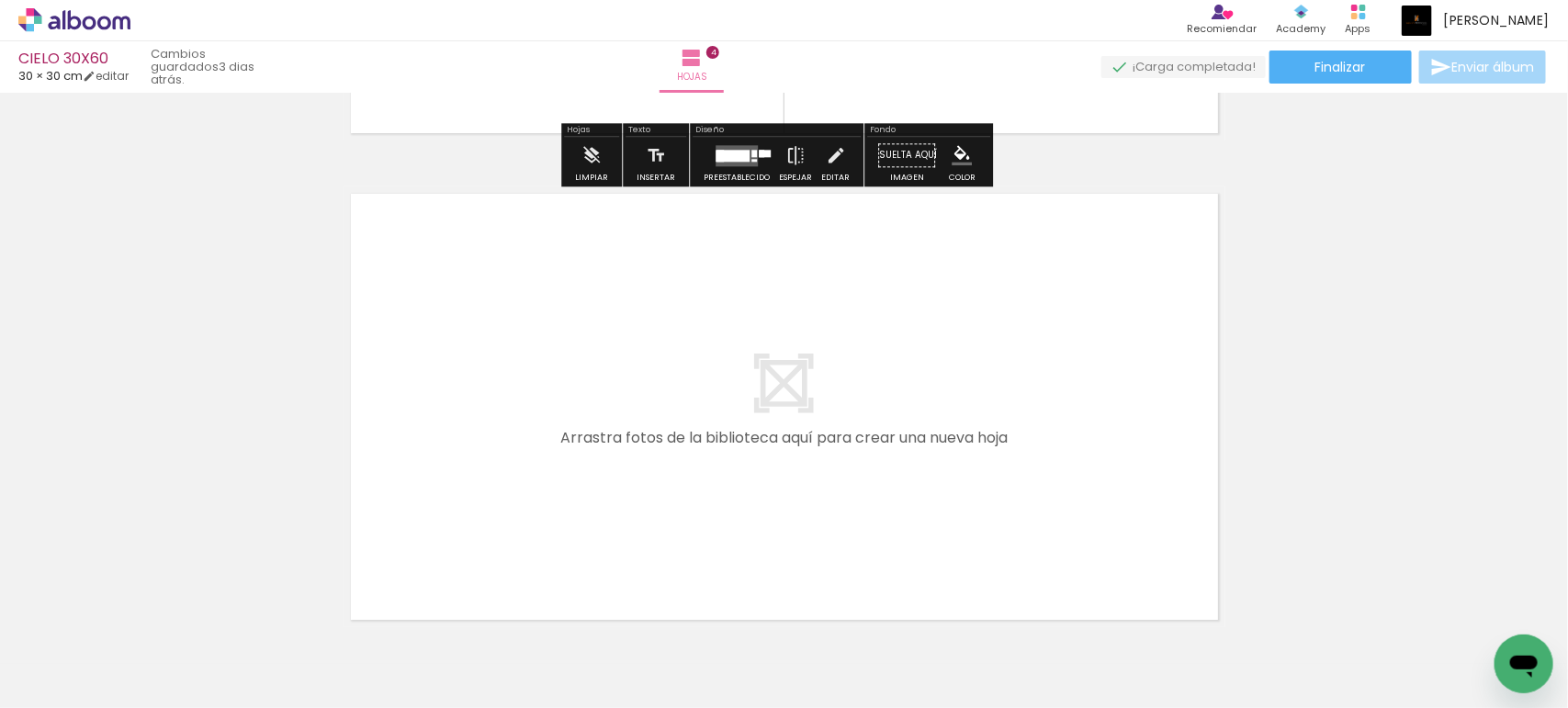
scroll to position [2004, 0]
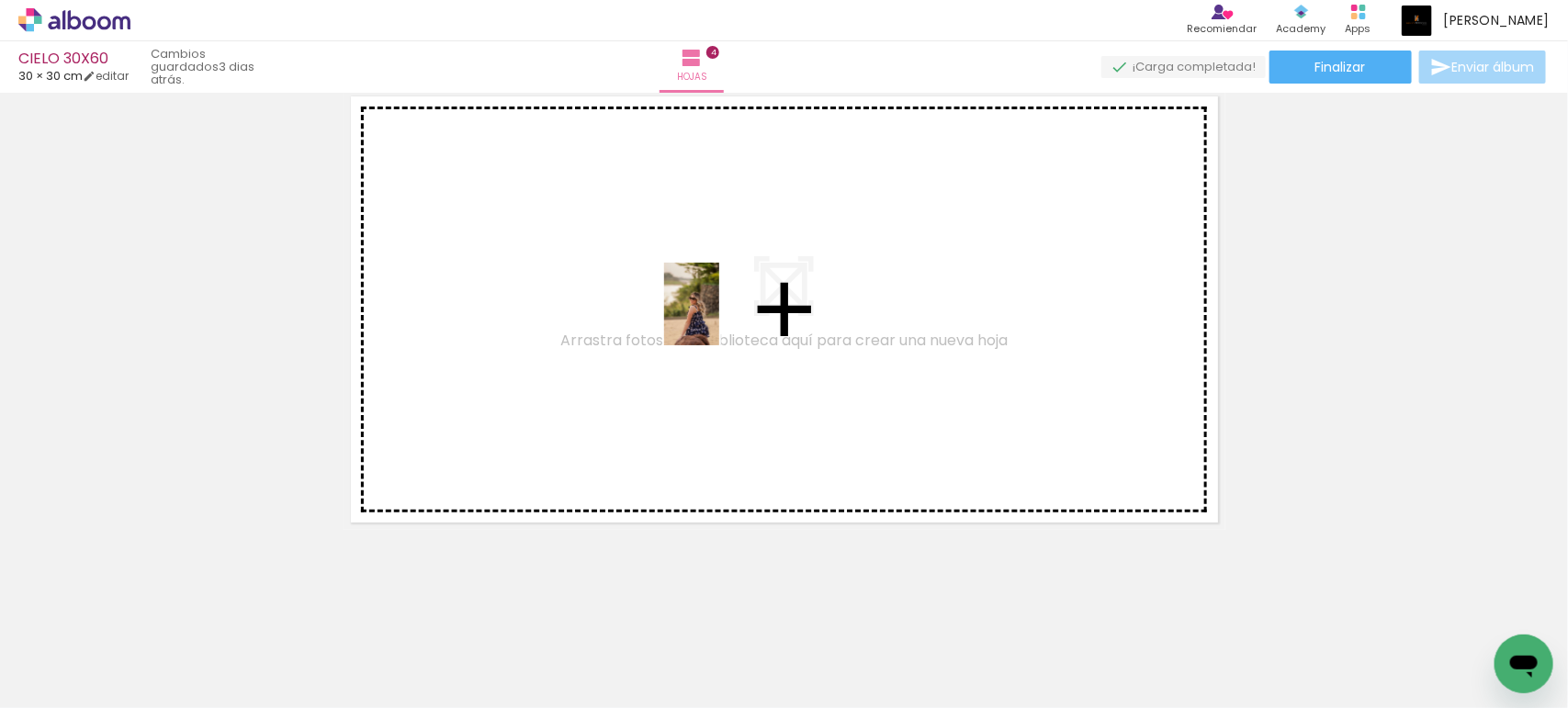
drag, startPoint x: 737, startPoint y: 396, endPoint x: 719, endPoint y: 318, distance: 80.0
click at [719, 318] on quentale-workspace at bounding box center [784, 354] width 1568 height 708
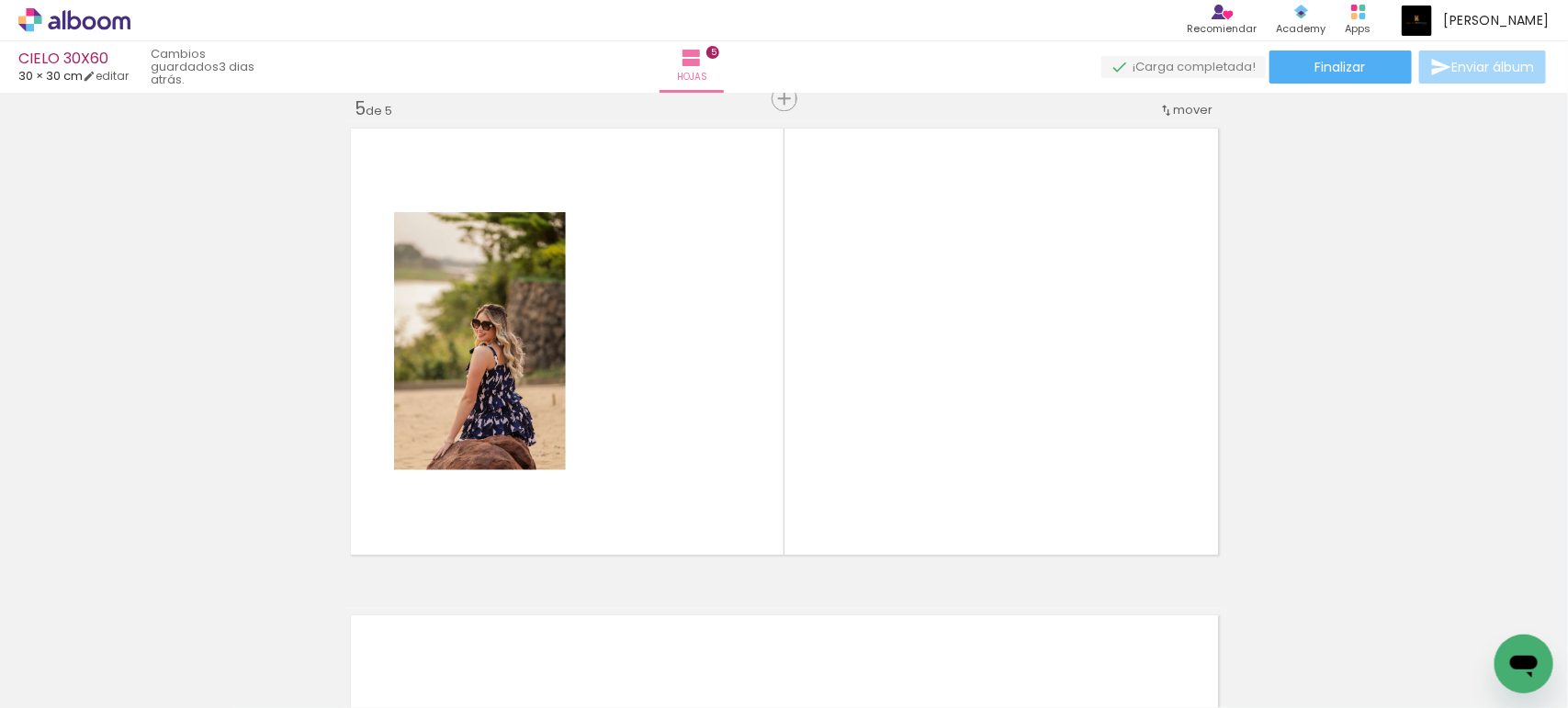
scroll to position [1971, 0]
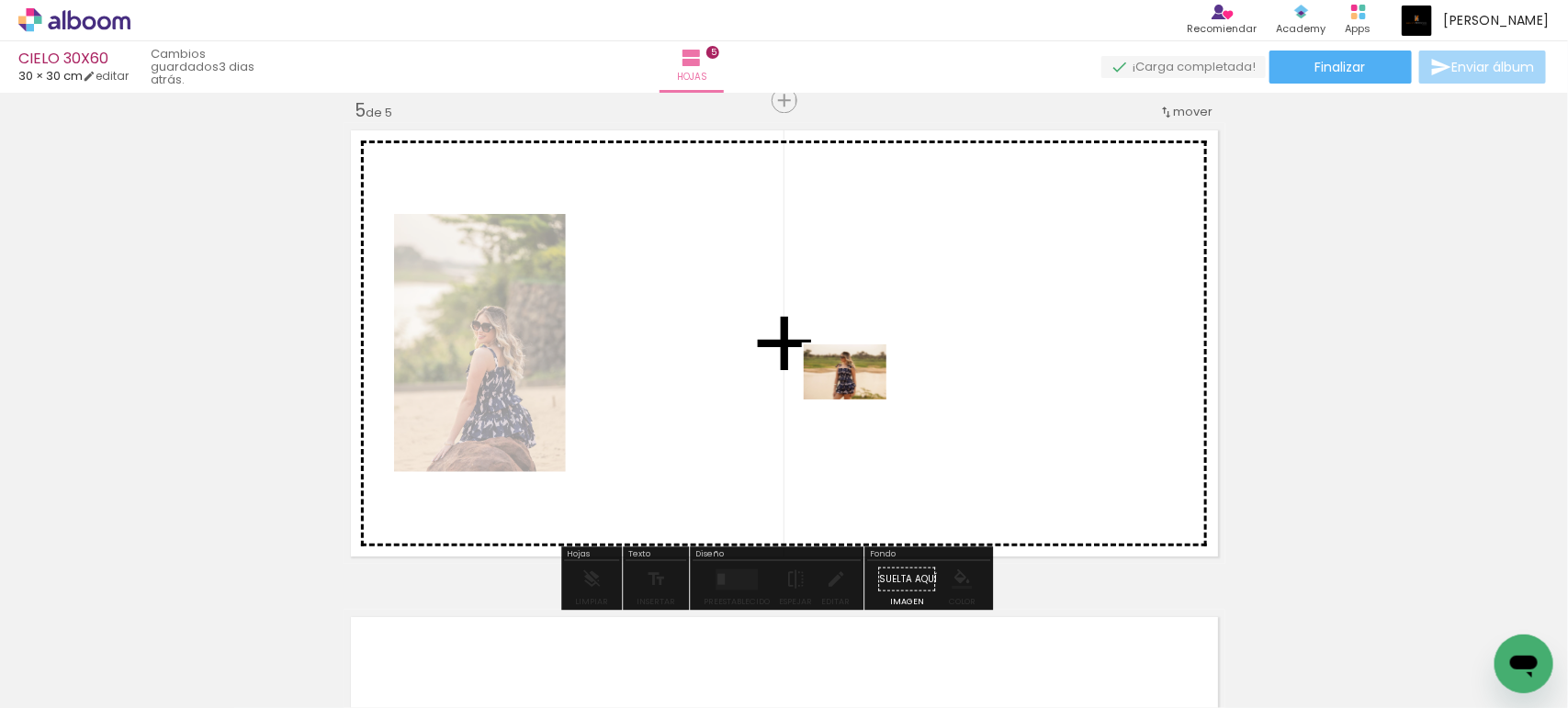
drag, startPoint x: 902, startPoint y: 666, endPoint x: 858, endPoint y: 399, distance: 270.6
click at [858, 399] on quentale-workspace at bounding box center [784, 354] width 1568 height 708
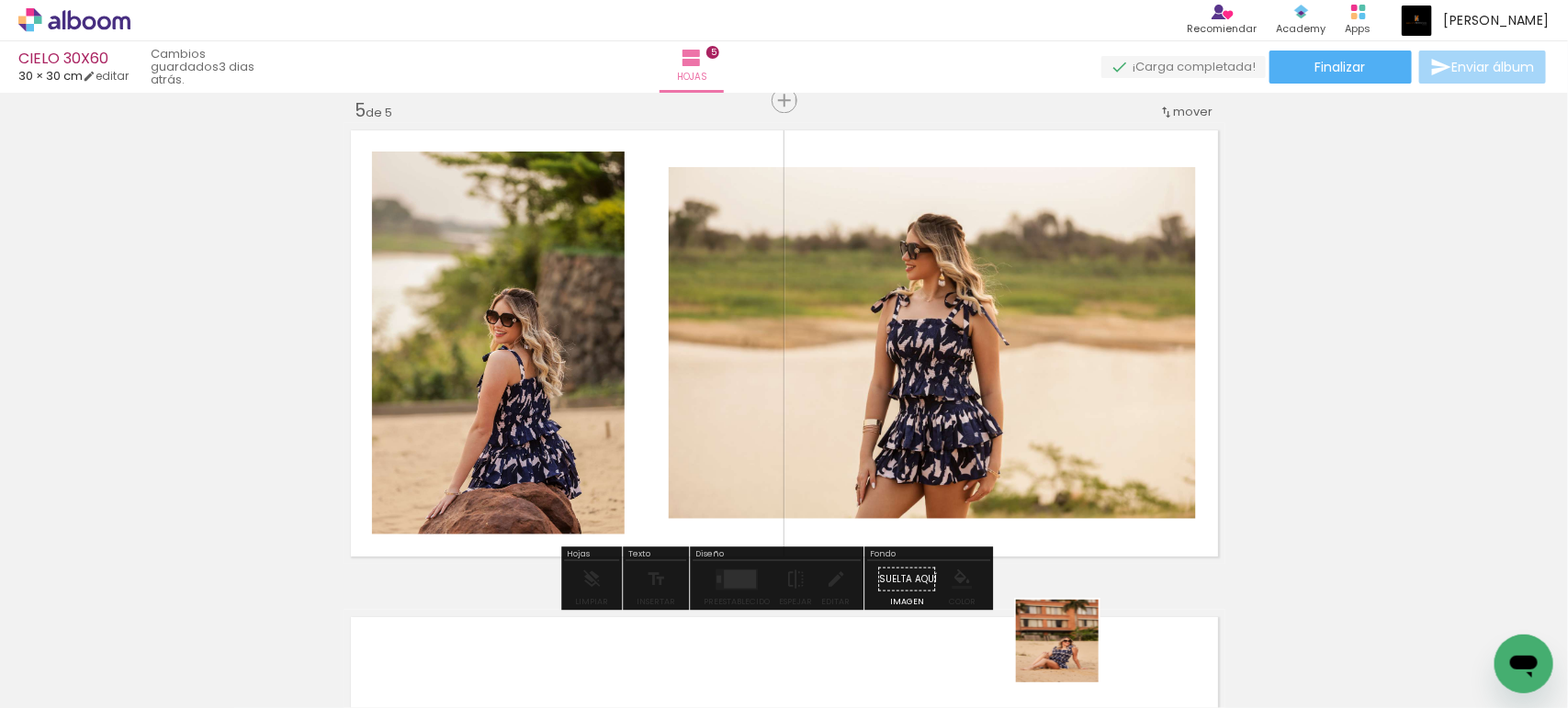
drag, startPoint x: 1075, startPoint y: 674, endPoint x: 1059, endPoint y: 558, distance: 117.1
click at [993, 441] on quentale-workspace at bounding box center [784, 354] width 1568 height 708
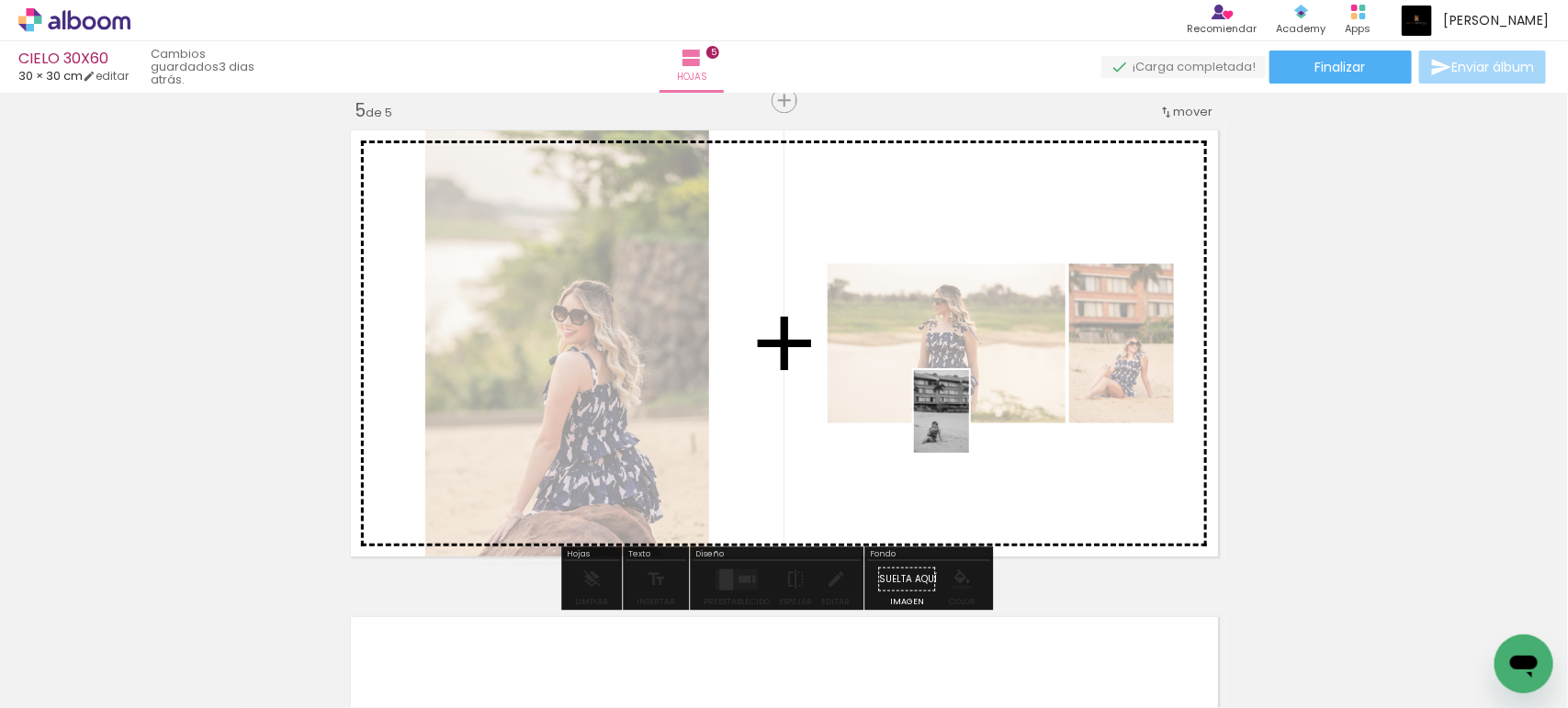
drag, startPoint x: 983, startPoint y: 652, endPoint x: 1047, endPoint y: 704, distance: 82.5
click at [969, 425] on quentale-workspace at bounding box center [784, 354] width 1568 height 708
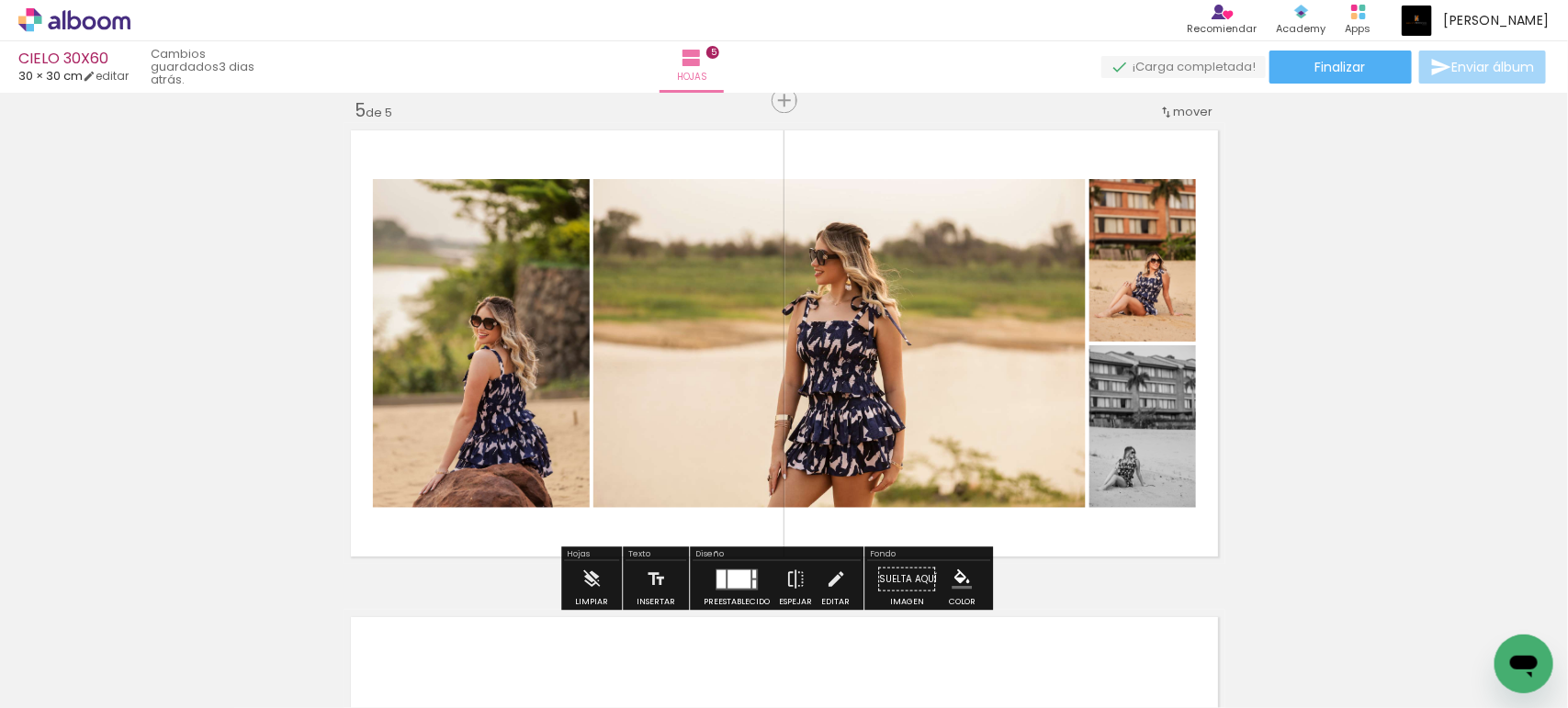
scroll to position [0, 3611]
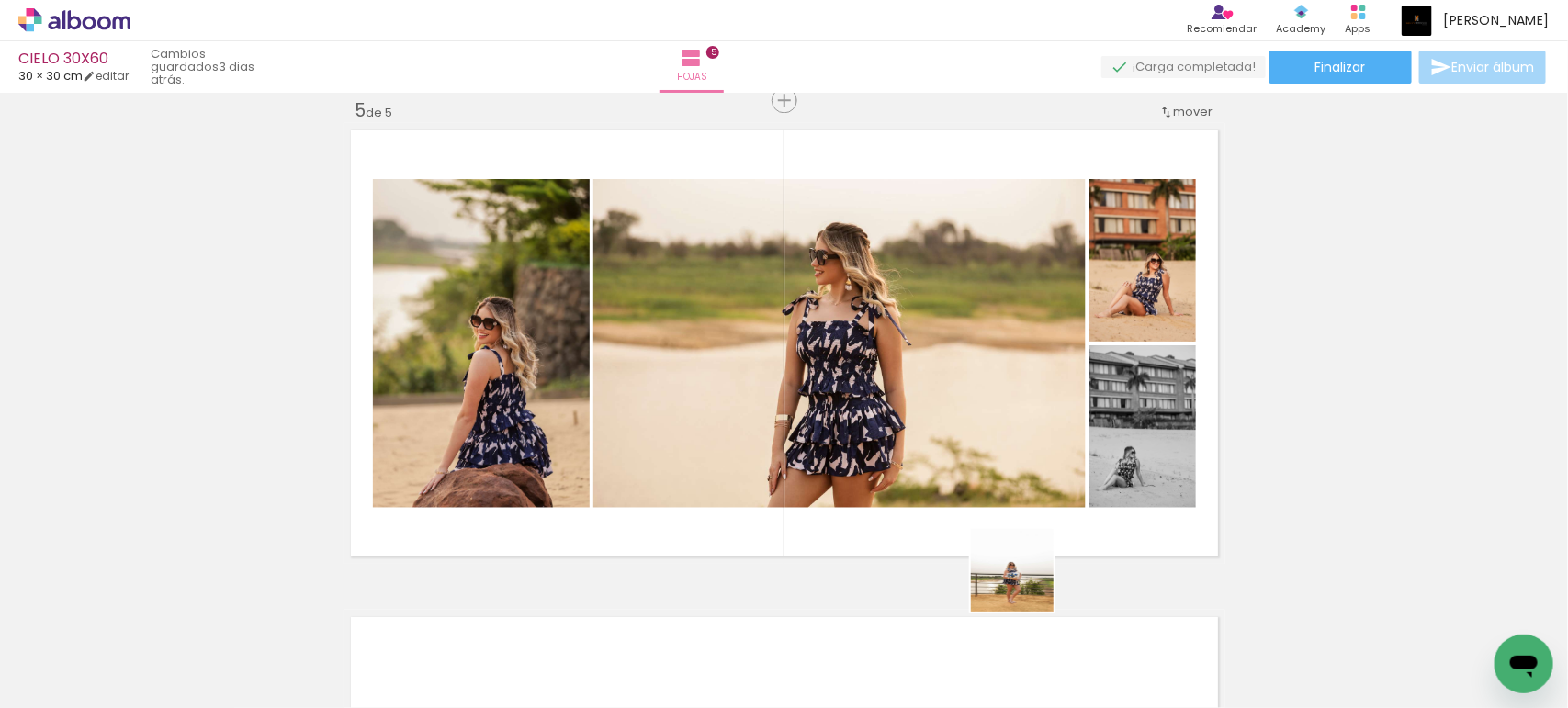
drag, startPoint x: 1047, startPoint y: 658, endPoint x: 1122, endPoint y: 591, distance: 100.6
click at [911, 375] on quentale-workspace at bounding box center [784, 354] width 1568 height 708
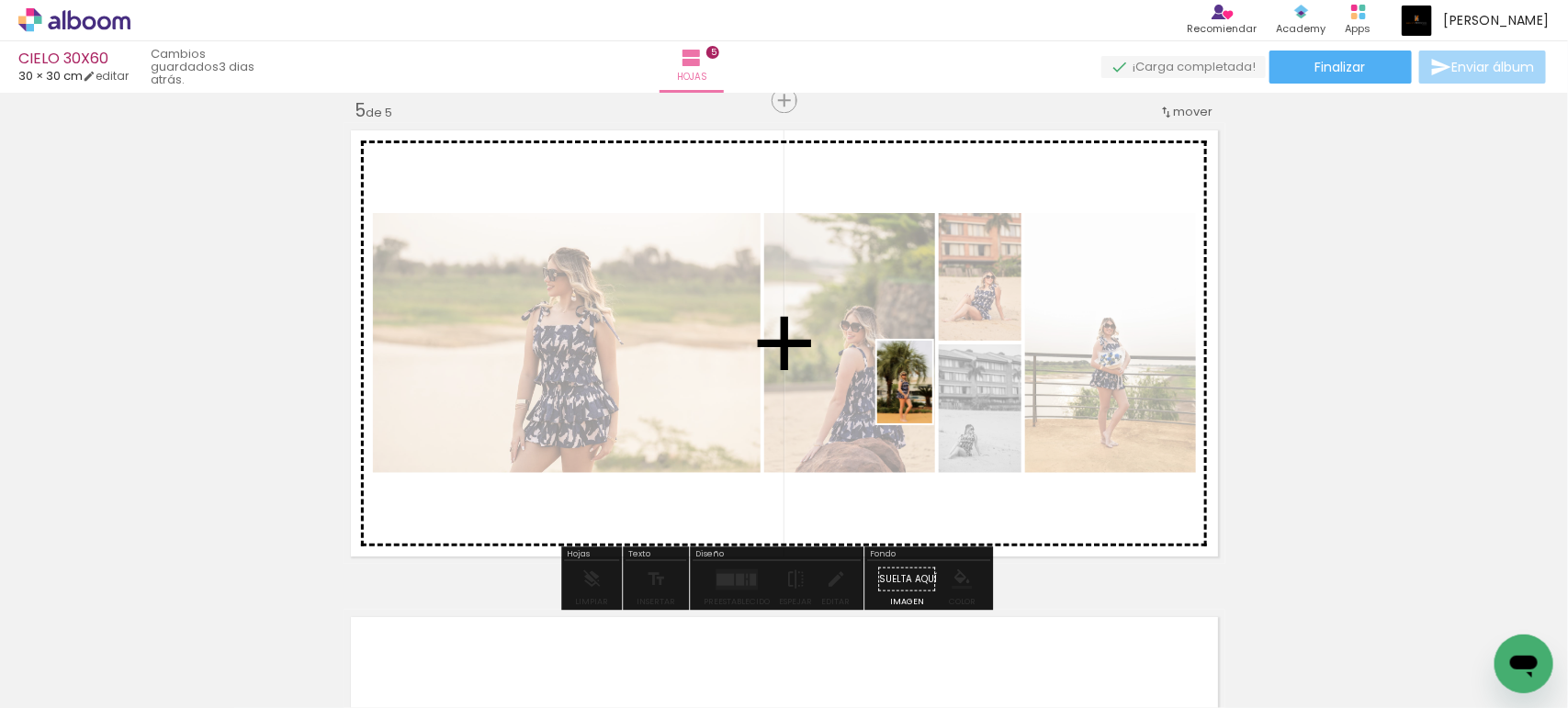
drag, startPoint x: 1194, startPoint y: 649, endPoint x: 932, endPoint y: 396, distance: 364.2
click at [932, 396] on quentale-workspace at bounding box center [784, 354] width 1568 height 708
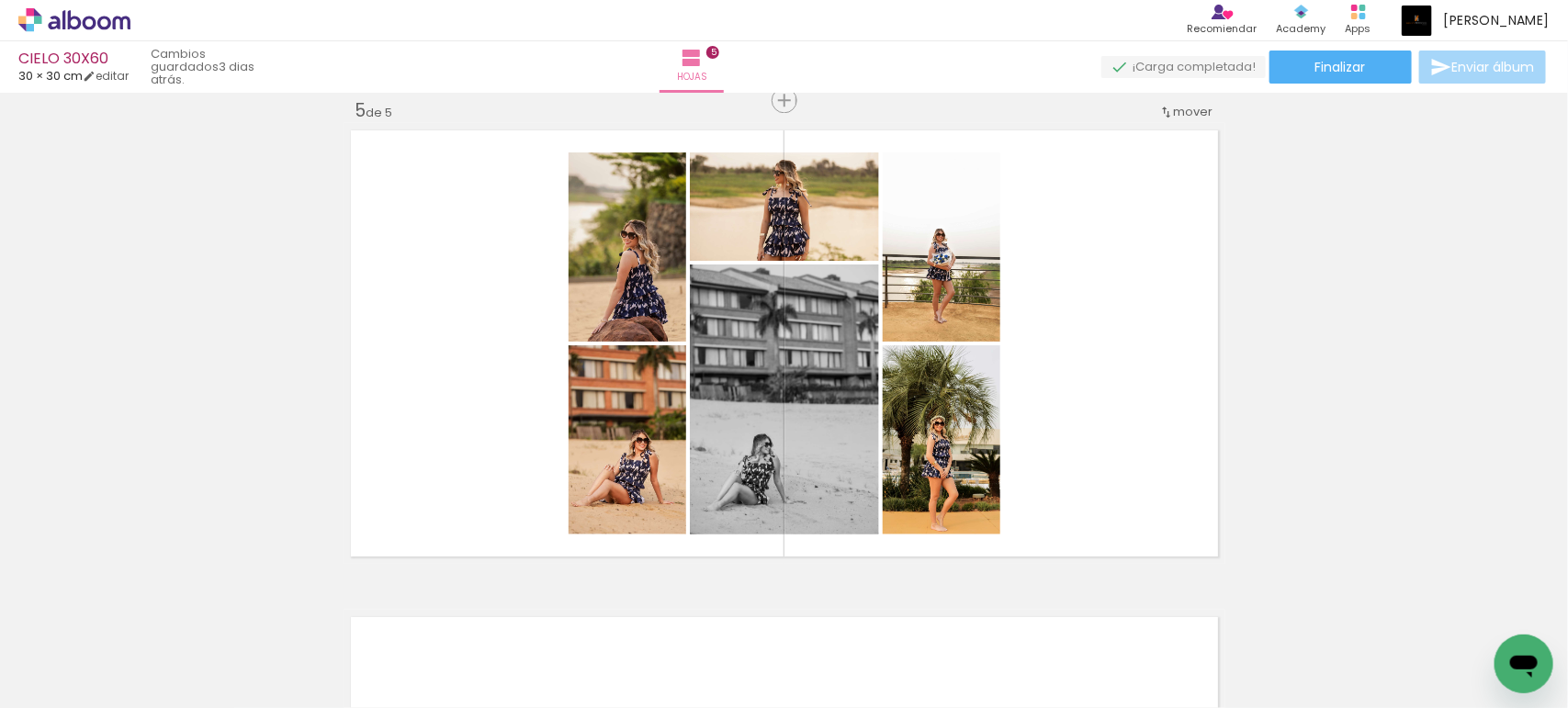
scroll to position [0, 3729]
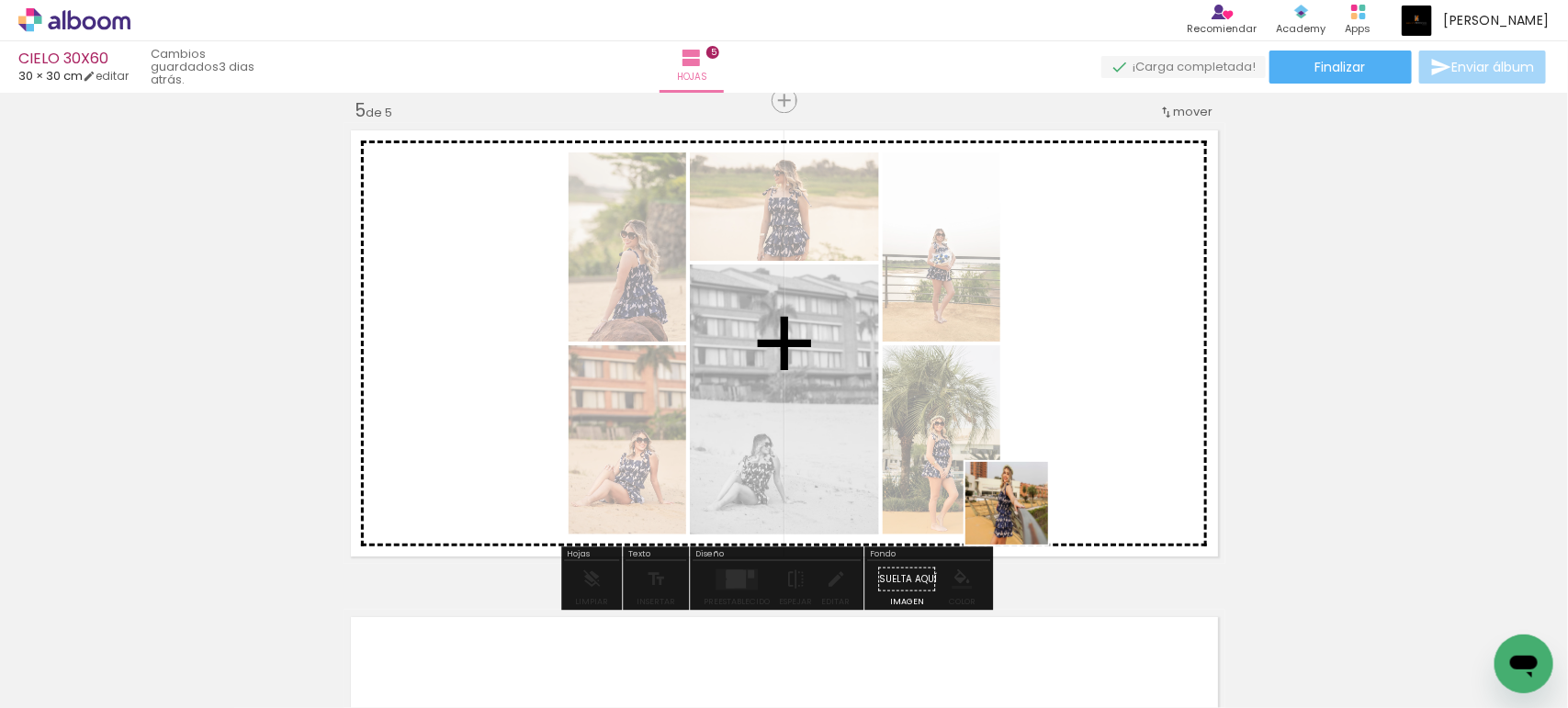
drag, startPoint x: 1020, startPoint y: 646, endPoint x: 1028, endPoint y: 432, distance: 214.1
click at [1028, 432] on quentale-workspace at bounding box center [784, 354] width 1568 height 708
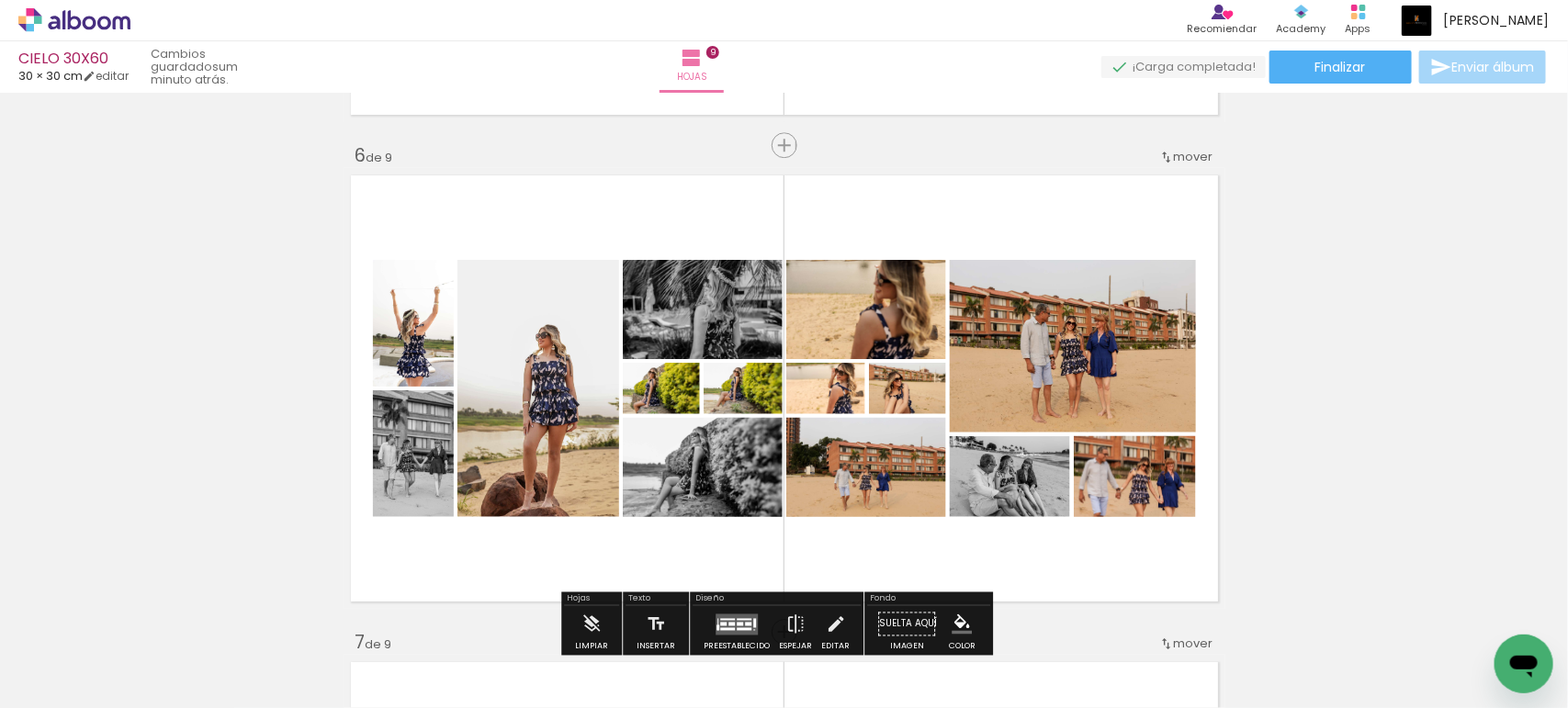
scroll to position [2448, 0]
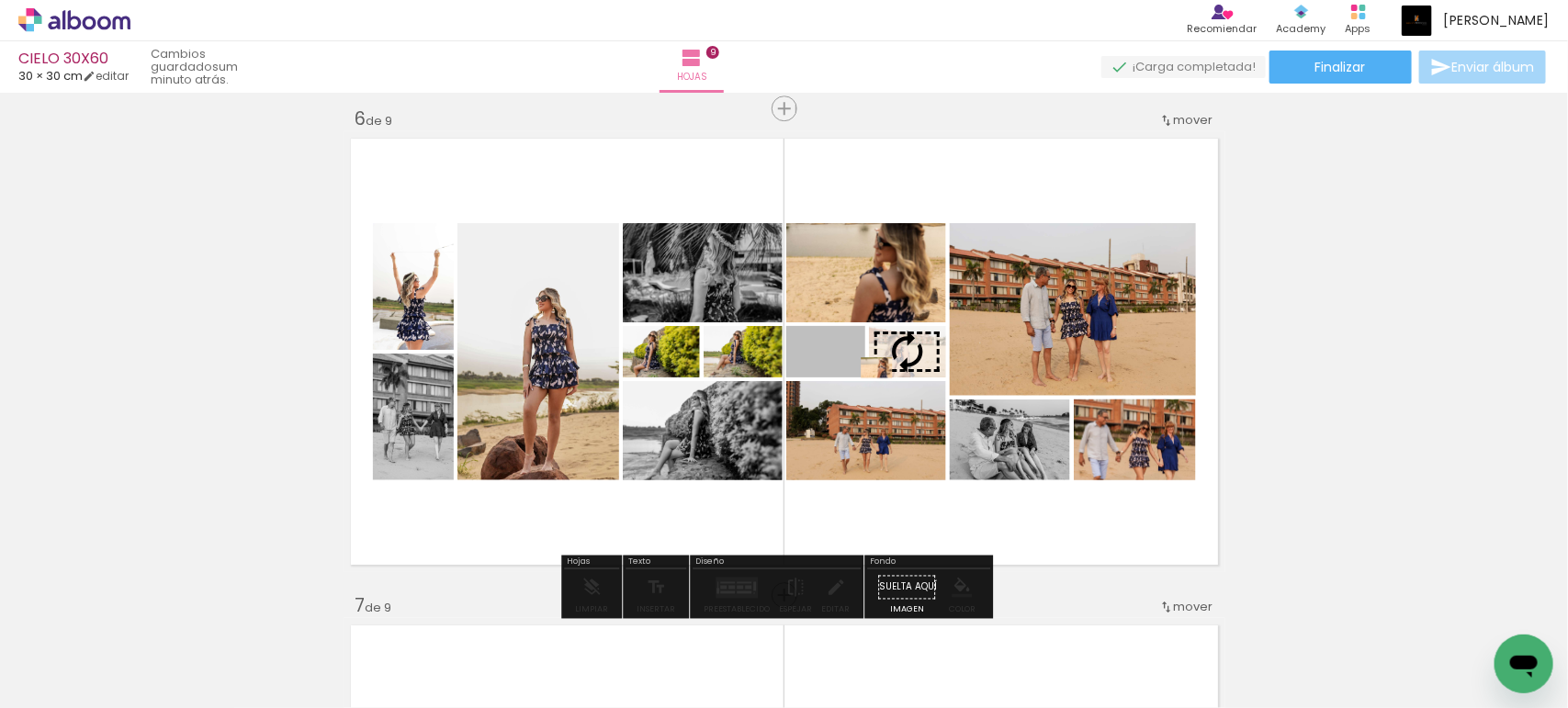
drag, startPoint x: 841, startPoint y: 365, endPoint x: 868, endPoint y: 368, distance: 27.2
click at [0, 0] on slot at bounding box center [0, 0] width 0 height 0
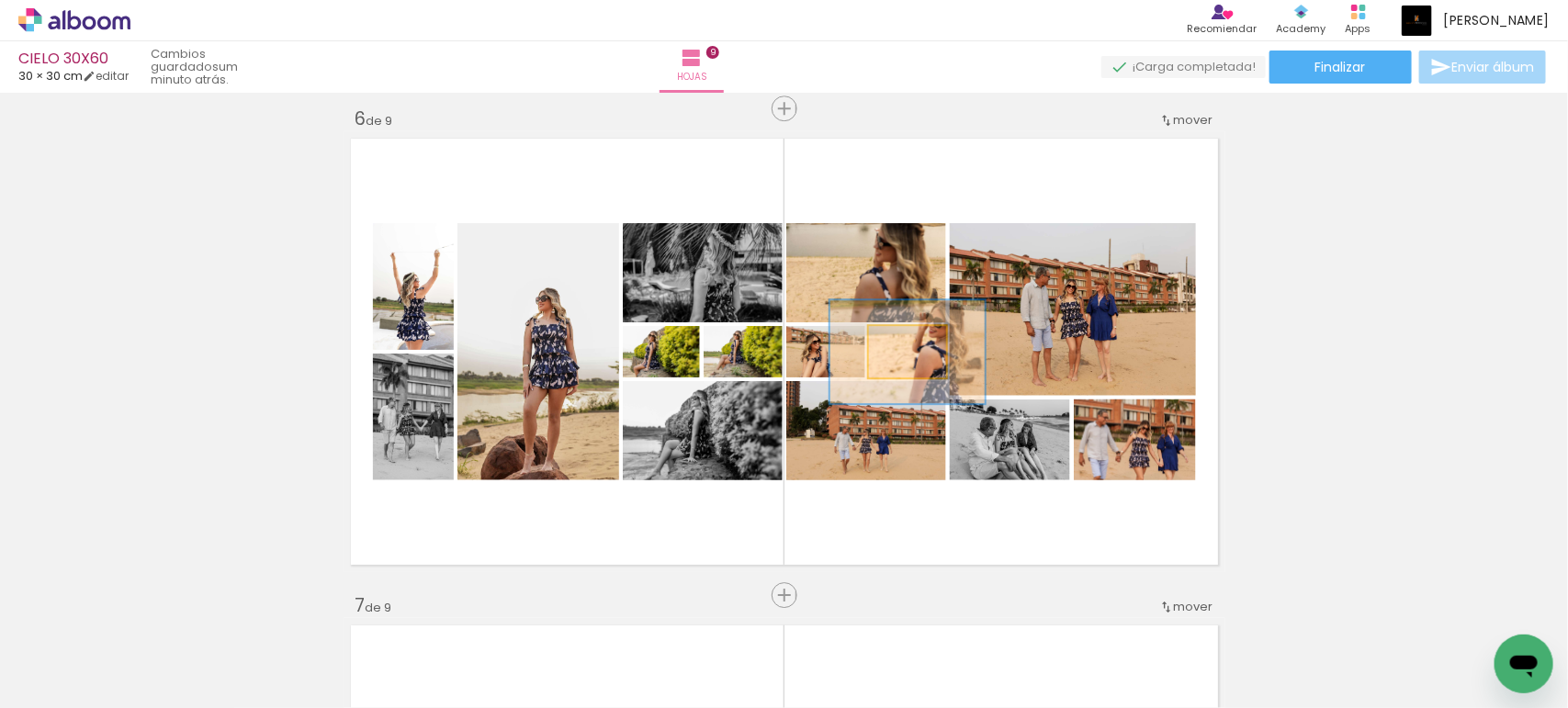
drag, startPoint x: 905, startPoint y: 359, endPoint x: 1050, endPoint y: 213, distance: 205.8
type paper-slider "200"
click at [1084, 119] on div "Insertar hoja 1 de 9 Insertar hoja 2 de 9 Insertar hoja 3 de 9 Insertar hoja 4 …" at bounding box center [784, 85] width 1568 height 4869
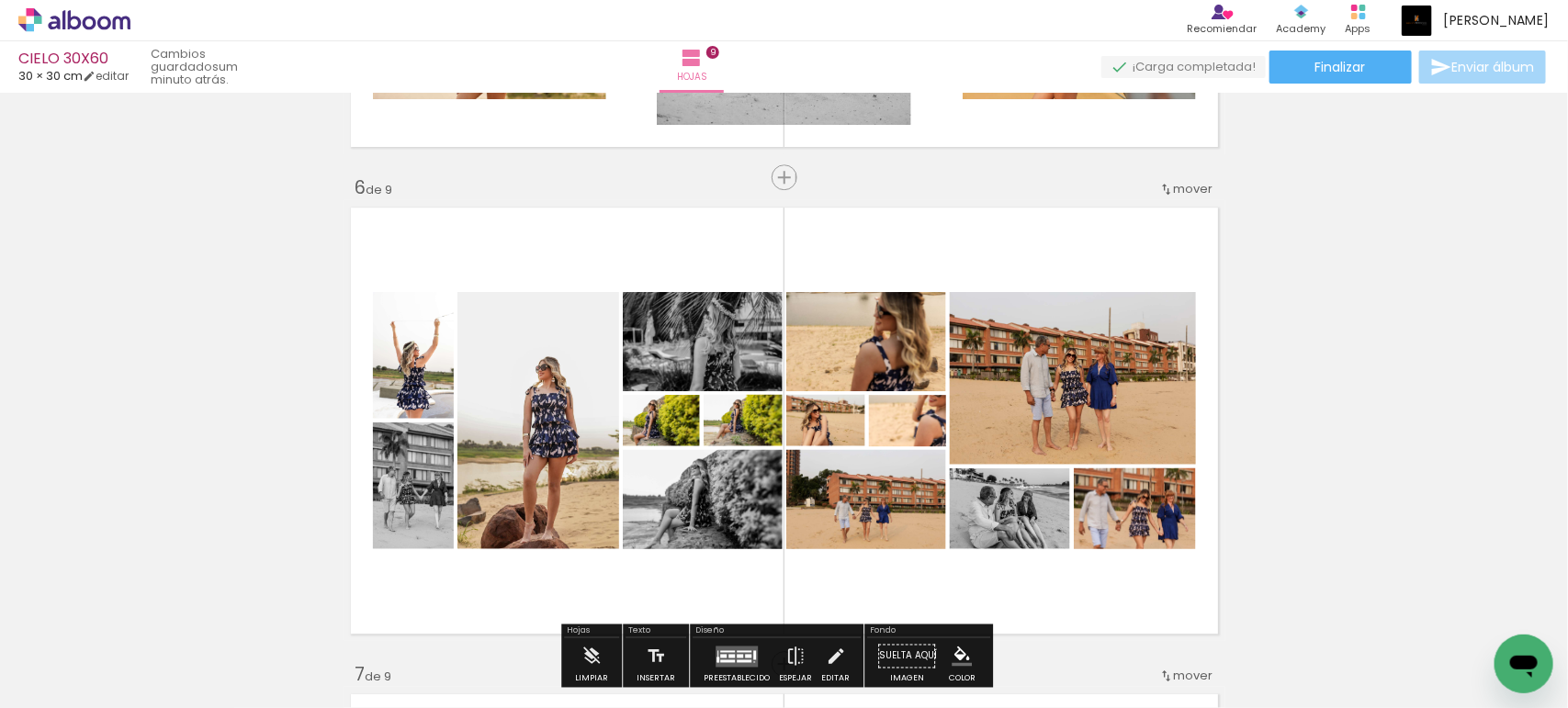
scroll to position [2373, 0]
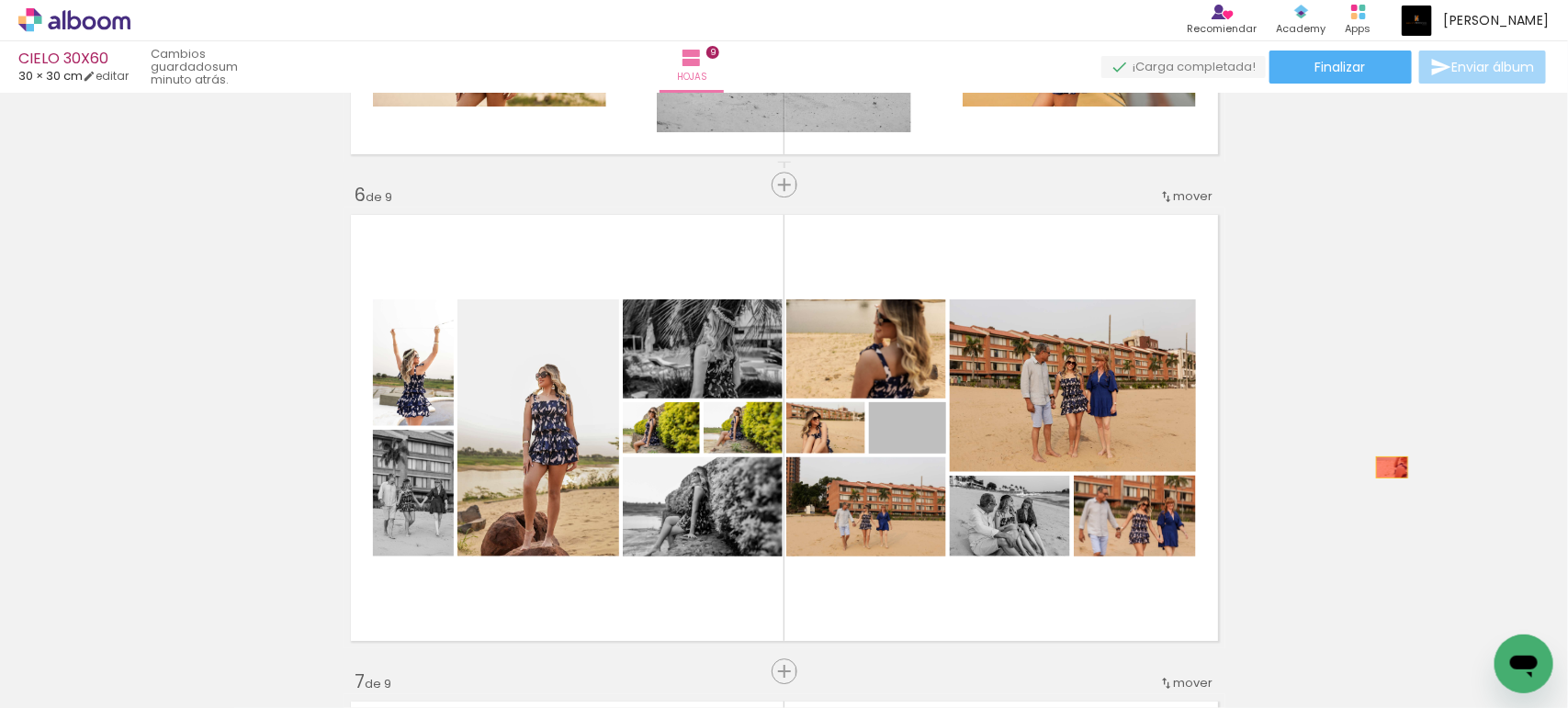
drag, startPoint x: 933, startPoint y: 430, endPoint x: 1383, endPoint y: 467, distance: 451.5
click at [1383, 467] on div "Insertar hoja 1 de 9 Insertar hoja 2 de 9 Insertar hoja 3 de 9 Insertar hoja 4 …" at bounding box center [784, 161] width 1568 height 4869
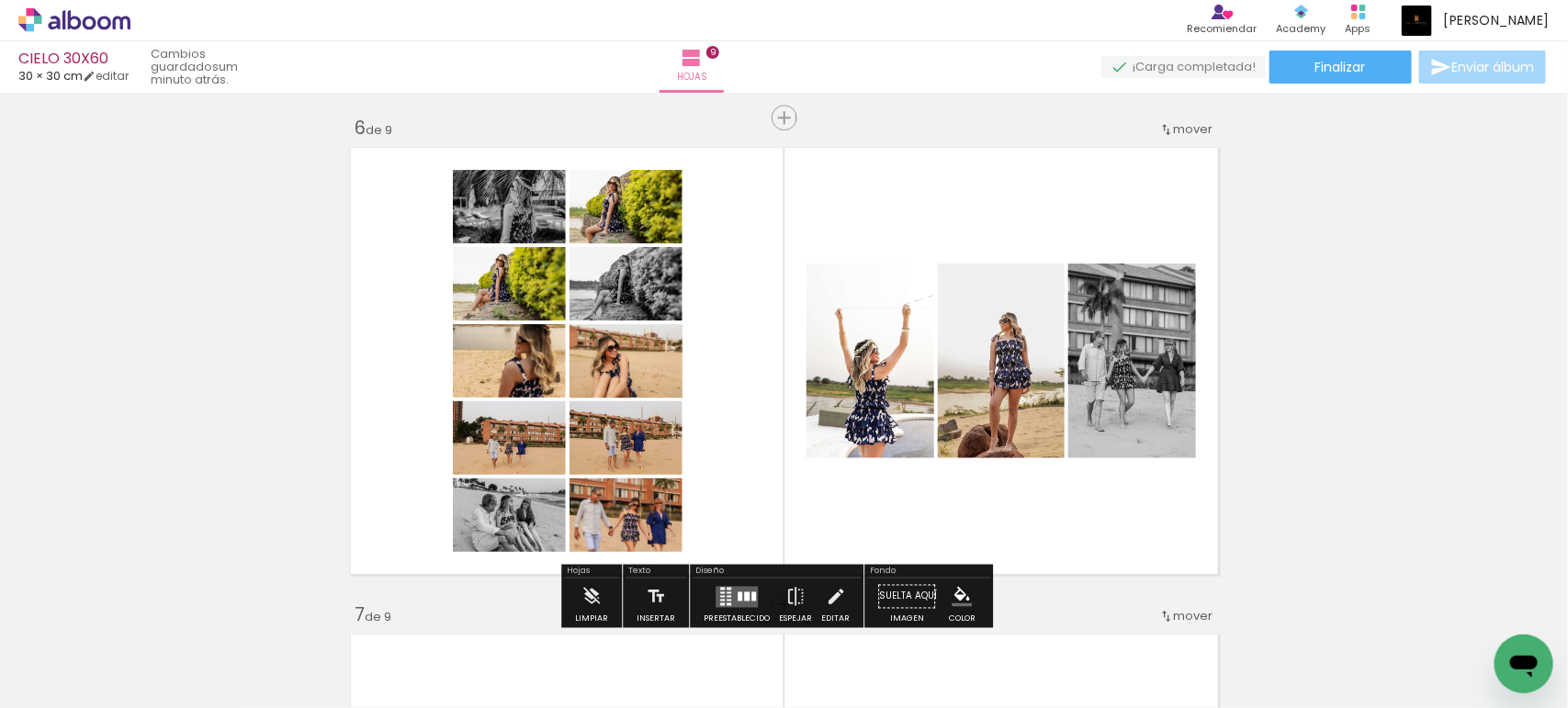
scroll to position [2448, 0]
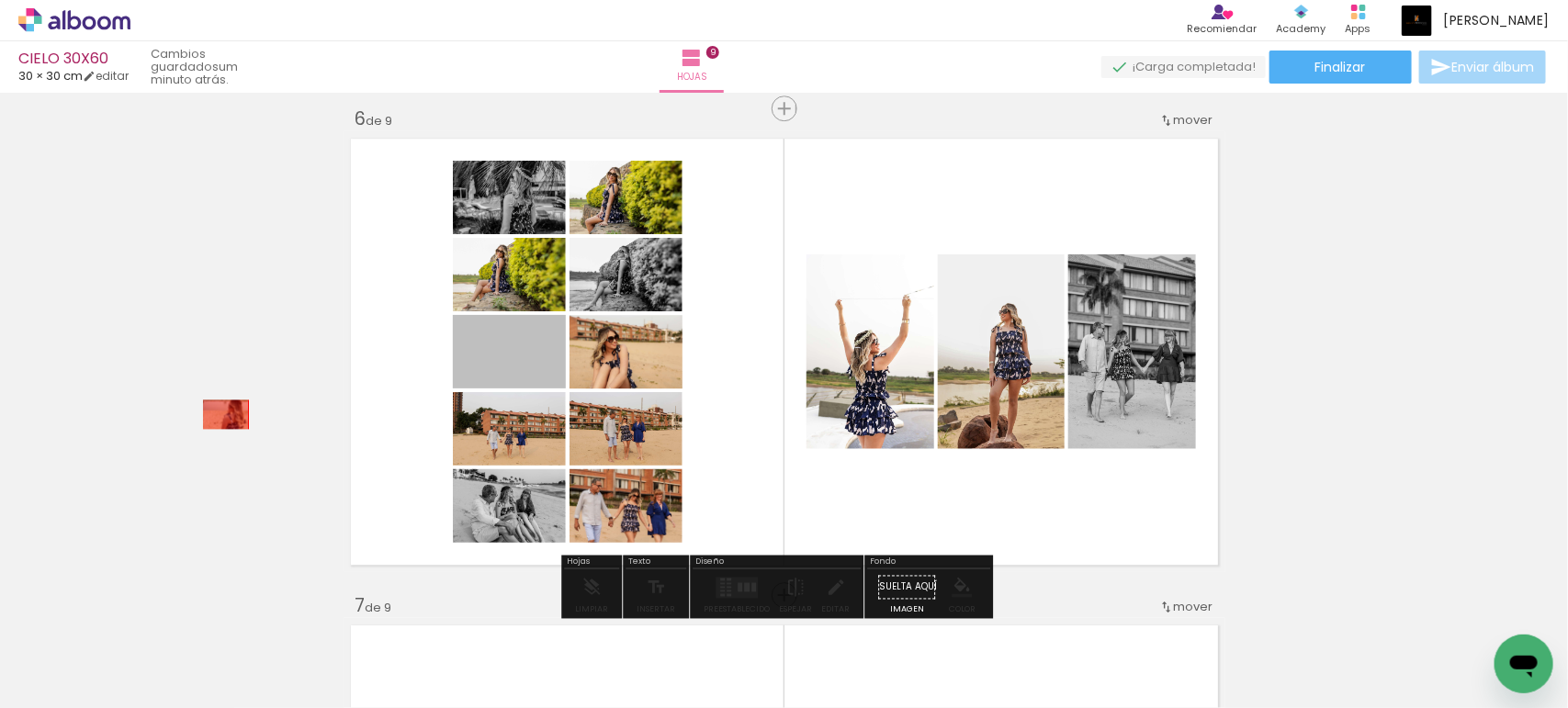
drag, startPoint x: 466, startPoint y: 358, endPoint x: 530, endPoint y: 423, distance: 91.2
click at [160, 437] on div "Insertar hoja 1 de 9 Insertar hoja 2 de 9 Insertar hoja 3 de 9 Insertar hoja 4 …" at bounding box center [784, 85] width 1568 height 4869
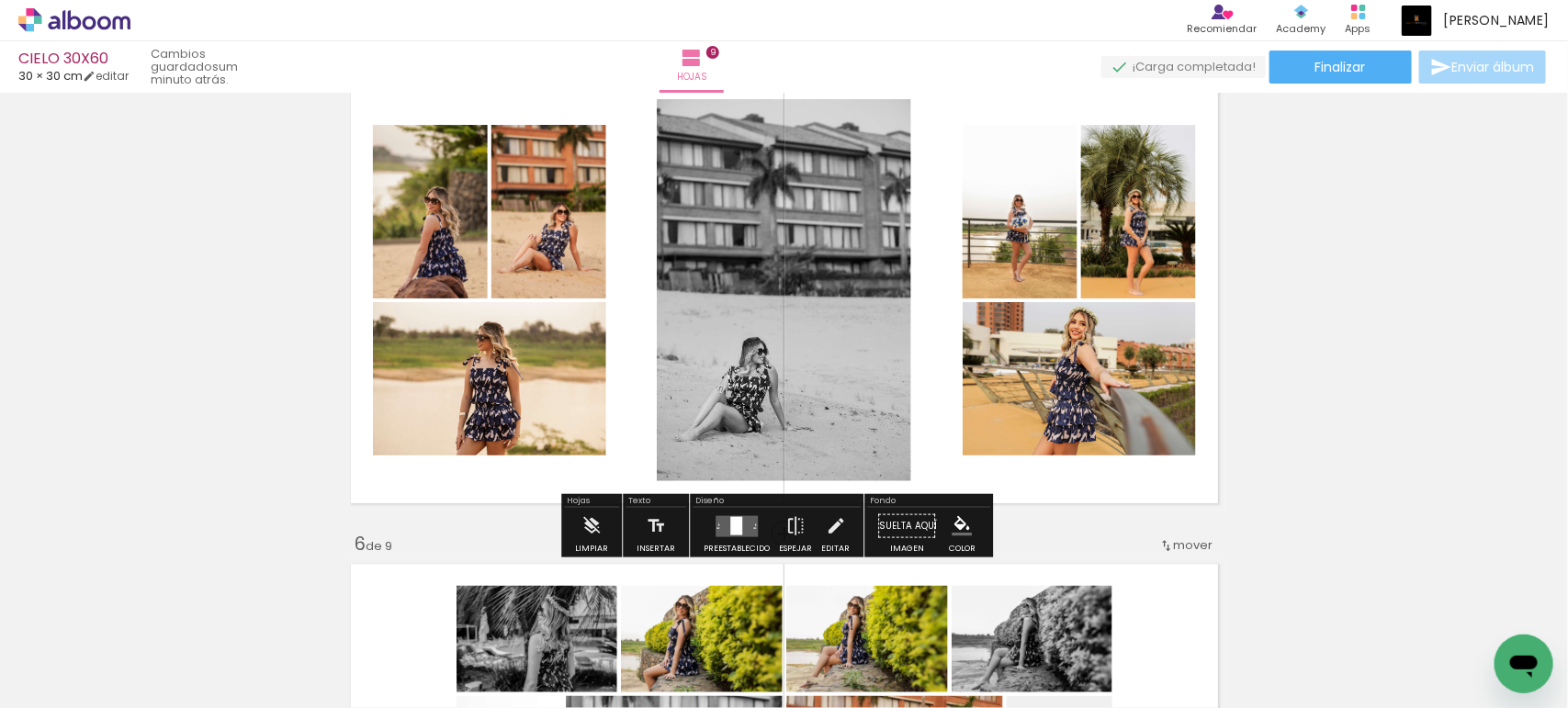
scroll to position [1914, 0]
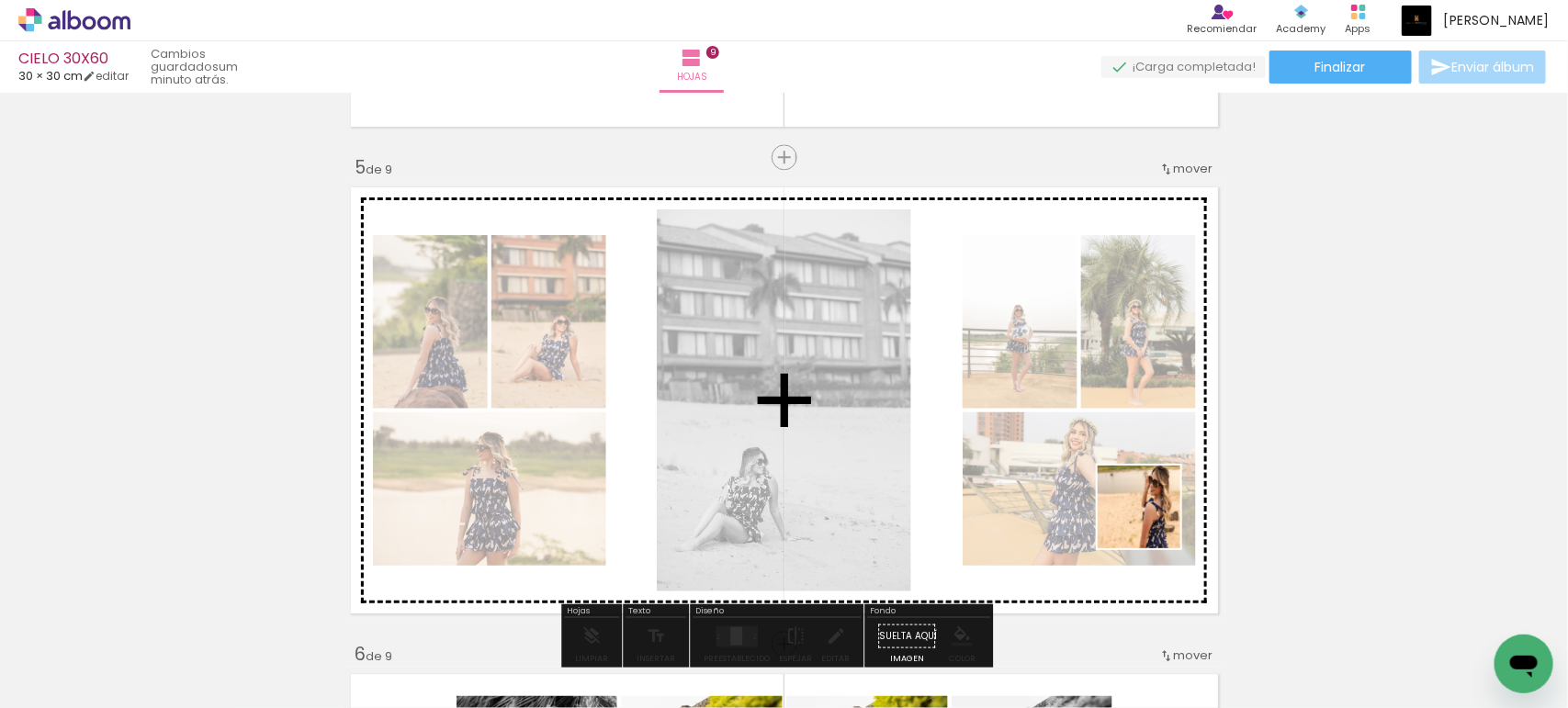
drag, startPoint x: 1213, startPoint y: 646, endPoint x: 1080, endPoint y: 426, distance: 257.1
click at [1080, 426] on quentale-workspace at bounding box center [784, 354] width 1568 height 708
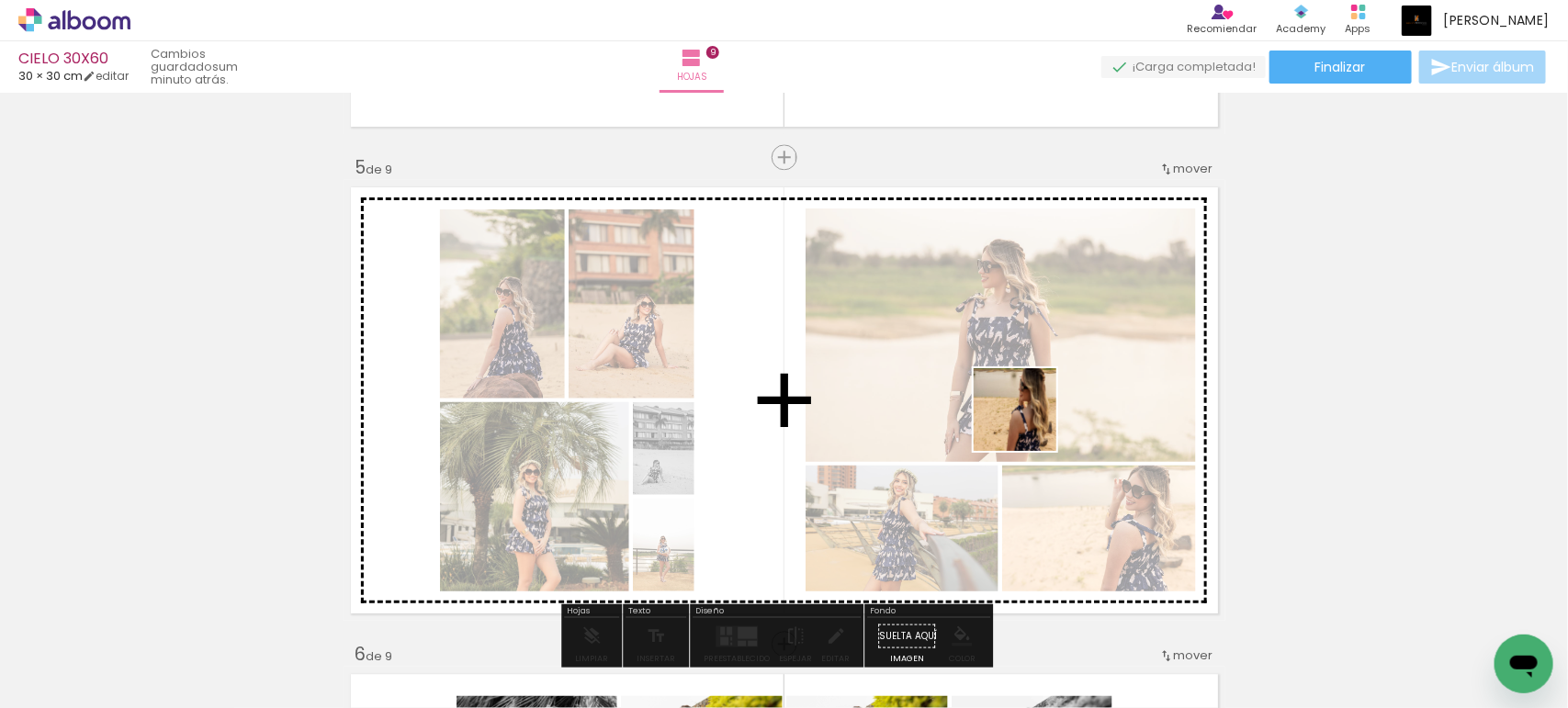
drag, startPoint x: 1132, startPoint y: 669, endPoint x: 1020, endPoint y: 415, distance: 277.6
click at [1020, 415] on quentale-workspace at bounding box center [784, 354] width 1568 height 708
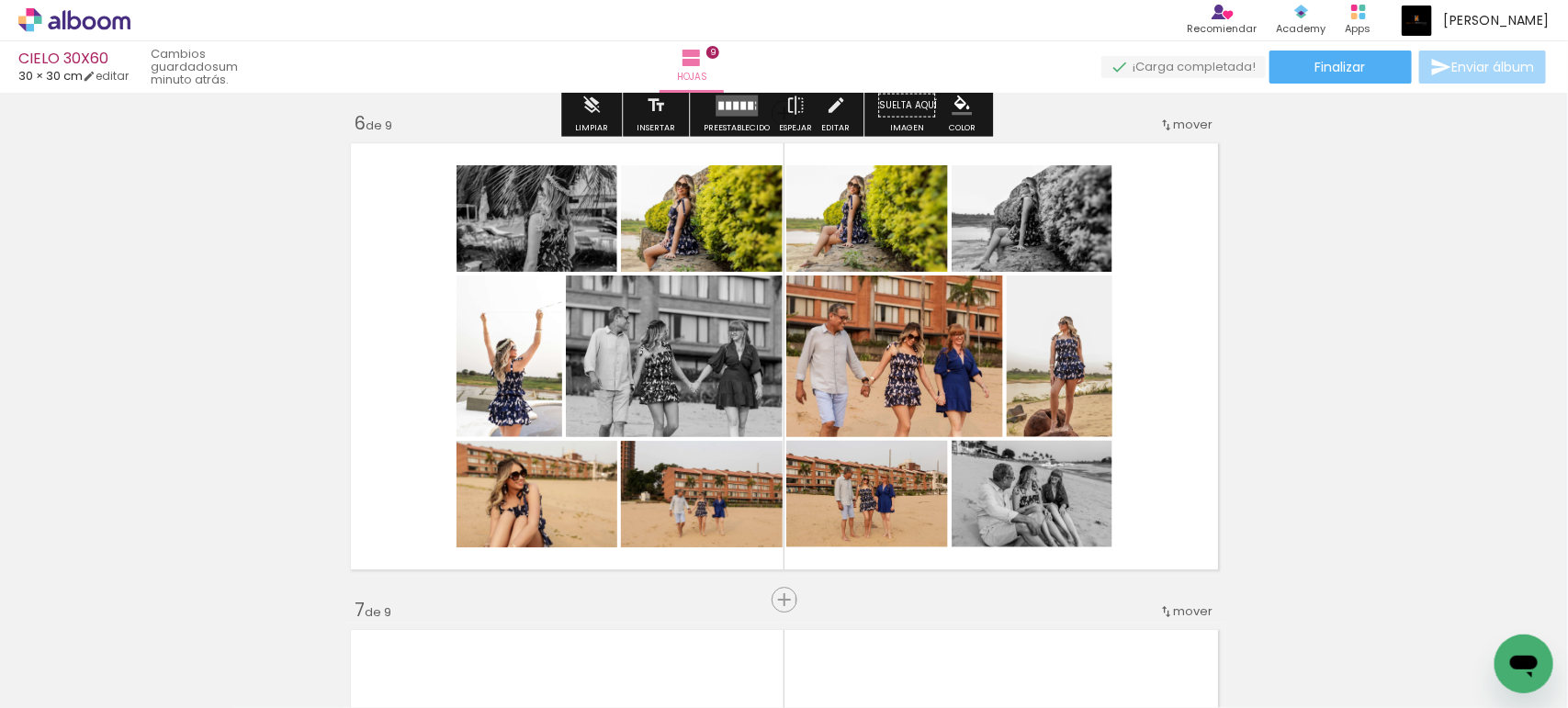
scroll to position [2448, 0]
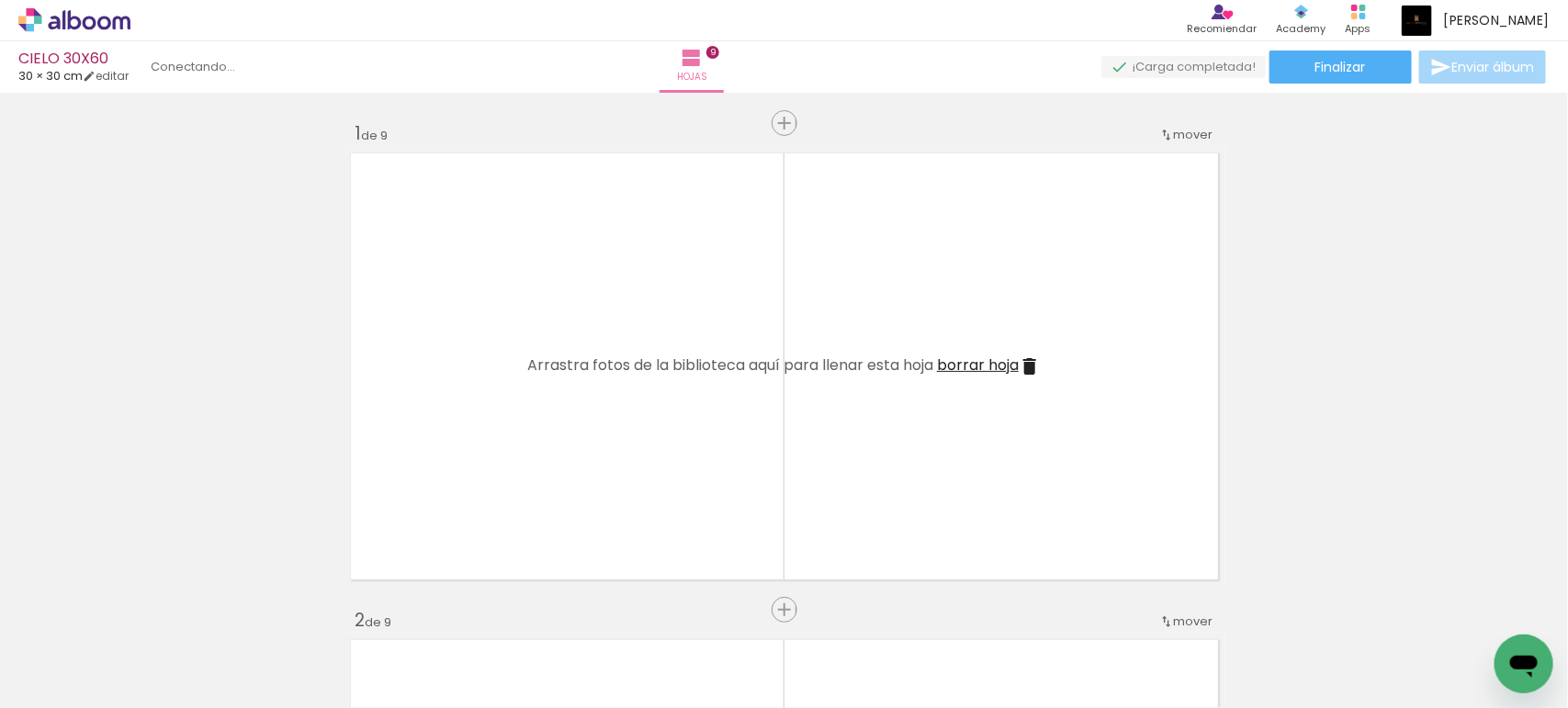
scroll to position [2448, 0]
